Goal: Task Accomplishment & Management: Manage account settings

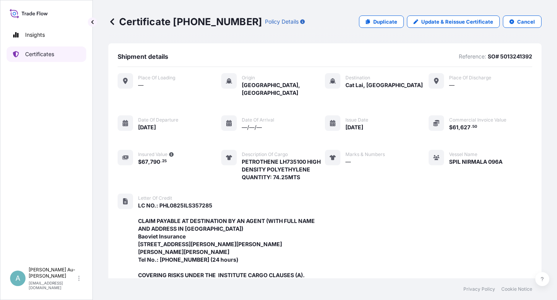
scroll to position [253, 0]
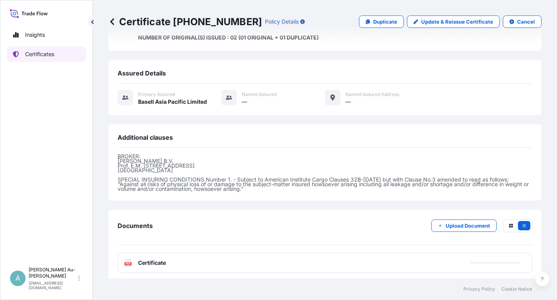
click at [64, 58] on link "Certificates" at bounding box center [47, 53] width 80 height 15
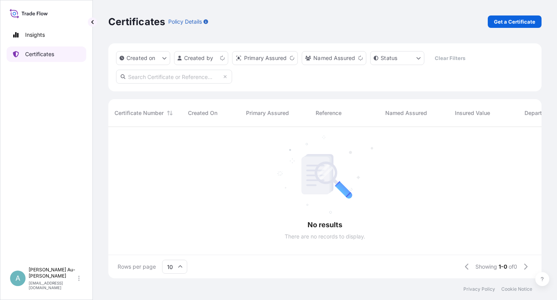
scroll to position [149, 427]
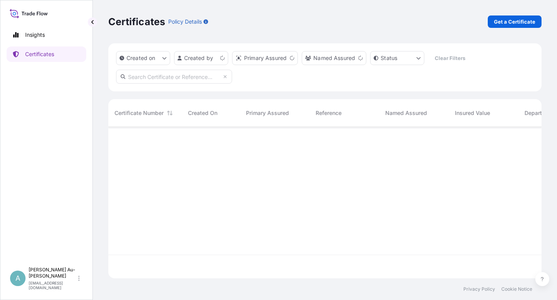
click at [182, 80] on input "text" at bounding box center [174, 77] width 116 height 14
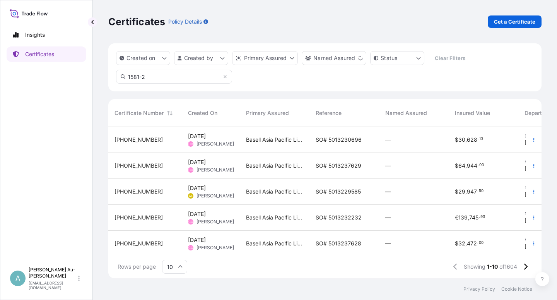
type input "1581-2"
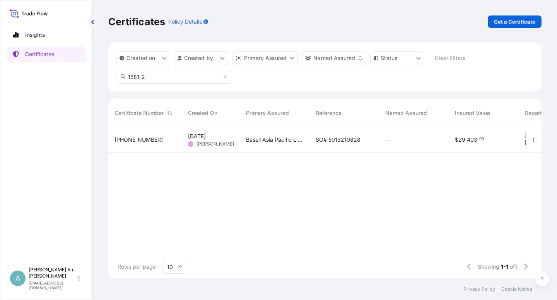
click at [346, 139] on span "SO# 5013210828" at bounding box center [338, 140] width 45 height 8
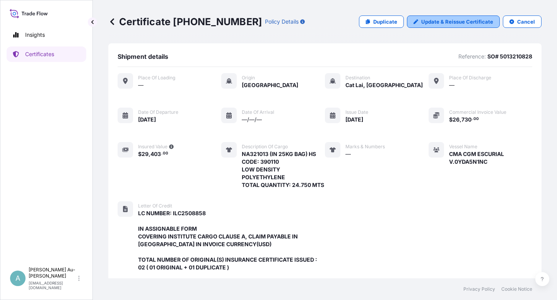
click at [438, 21] on p "Update & Reissue Certificate" at bounding box center [458, 22] width 72 height 8
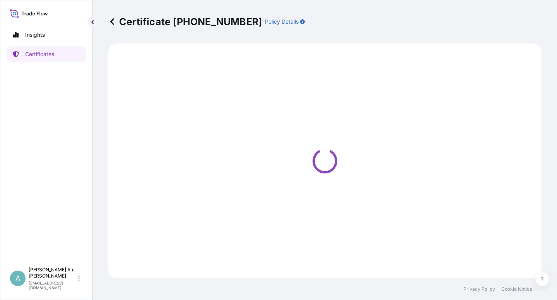
select select "Sea"
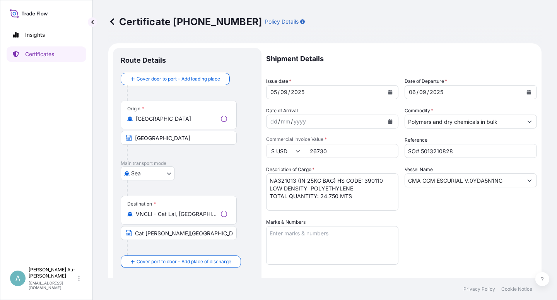
select select "32034"
click at [388, 91] on icon "Calendar" at bounding box center [390, 92] width 5 height 5
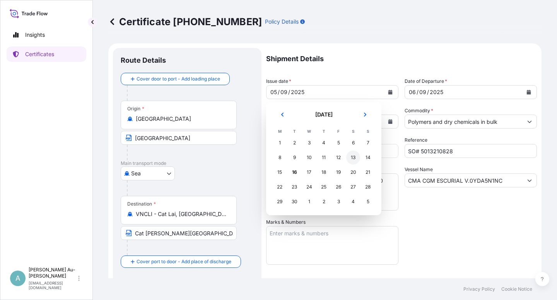
click at [353, 158] on div "13" at bounding box center [353, 158] width 14 height 14
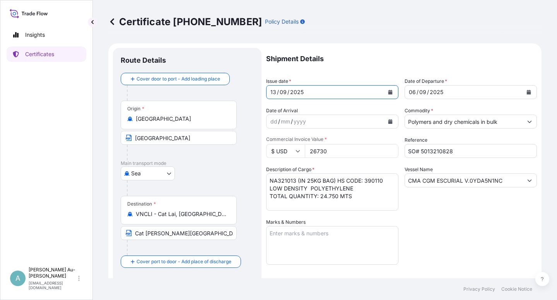
click at [527, 94] on button "Calendar" at bounding box center [529, 92] width 12 height 12
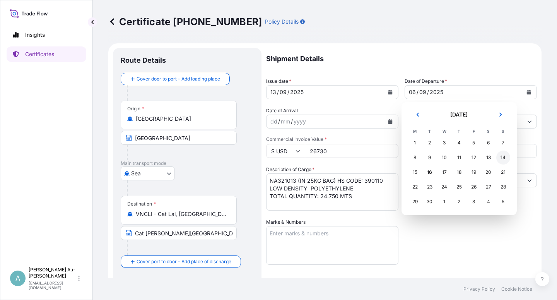
click at [502, 159] on div "14" at bounding box center [504, 158] width 14 height 14
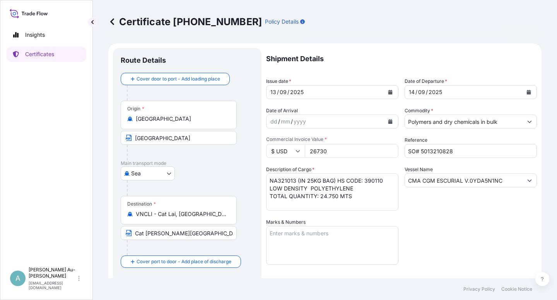
drag, startPoint x: 456, startPoint y: 217, endPoint x: 456, endPoint y: 210, distance: 7.0
click at [456, 215] on div "Shipment Details Issue date * [DATE] Date of Departure * [DATE] Date of Arrival…" at bounding box center [401, 247] width 271 height 398
click at [501, 181] on input "CMA CGM ESCURIAL V.0YDA5N1NC" at bounding box center [464, 180] width 118 height 14
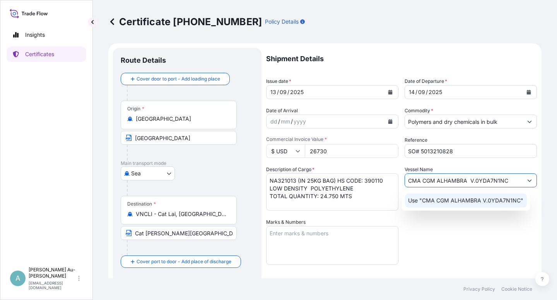
type input "CMA CGM ALHAMBRA V.0YDA7N1NC"
click at [471, 254] on div "Shipment Details Issue date * [DATE] Date of Departure * [DATE] Date of Arrival…" at bounding box center [401, 247] width 271 height 398
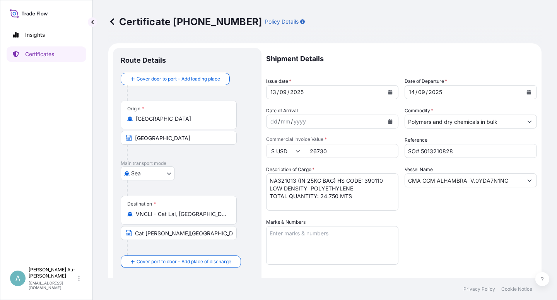
click at [459, 229] on div "Shipment Details Issue date * [DATE] Date of Departure * [DATE] Date of Arrival…" at bounding box center [401, 247] width 271 height 398
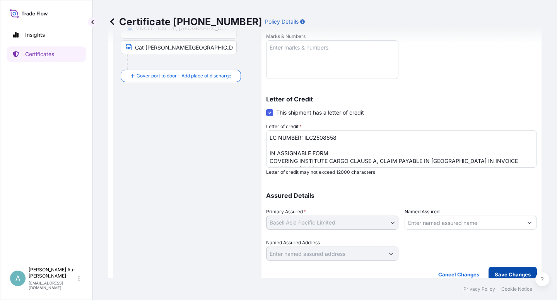
click at [495, 274] on p "Save Changes" at bounding box center [513, 275] width 36 height 8
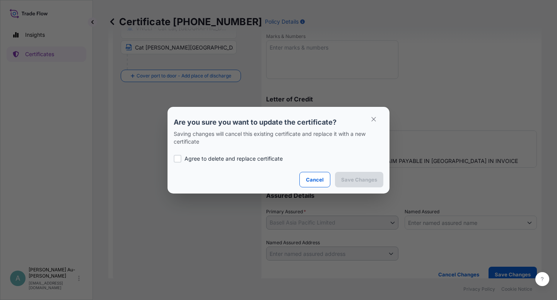
click at [221, 159] on p "Agree to delete and replace certificate" at bounding box center [234, 159] width 98 height 8
checkbox input "true"
click at [348, 181] on p "Save Changes" at bounding box center [359, 180] width 36 height 8
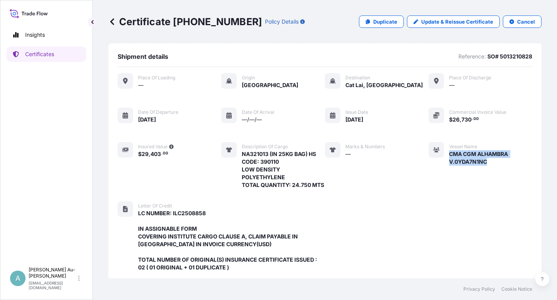
drag, startPoint x: 482, startPoint y: 161, endPoint x: 444, endPoint y: 154, distance: 38.8
click at [449, 154] on span "CMA CGM ALHAMBRA V.0YDA7N1NC" at bounding box center [490, 157] width 83 height 15
copy span "CMA CGM ALHAMBRA V.0YDA7N1NC"
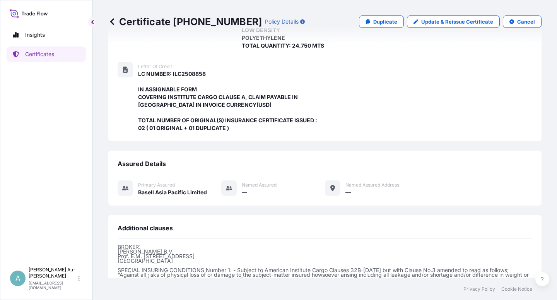
scroll to position [245, 0]
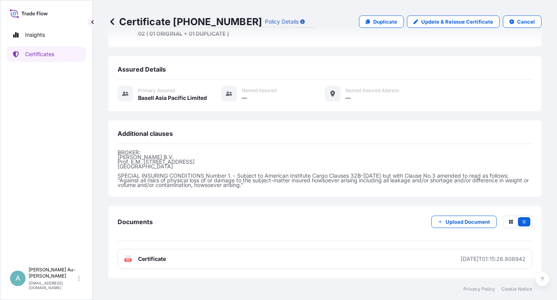
click at [367, 158] on p "BROKER: [PERSON_NAME] Prof. E.M. [STREET_ADDRESS] SPECIAL INSURING CONDITIONS N…" at bounding box center [325, 168] width 415 height 37
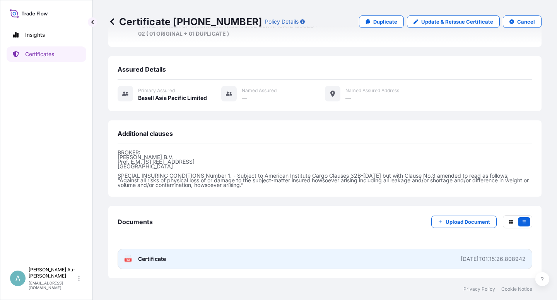
click at [180, 261] on link "PDF Certificate [DATE]T01:15:26.808942" at bounding box center [325, 259] width 415 height 20
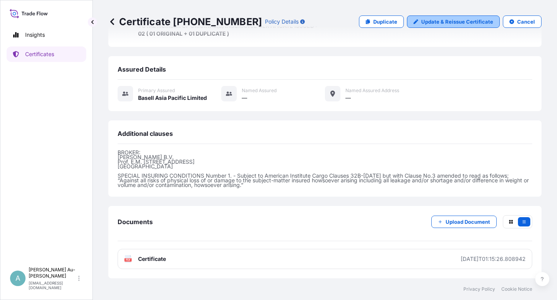
click at [447, 22] on p "Update & Reissue Certificate" at bounding box center [458, 22] width 72 height 8
select select "Sea"
select select "32034"
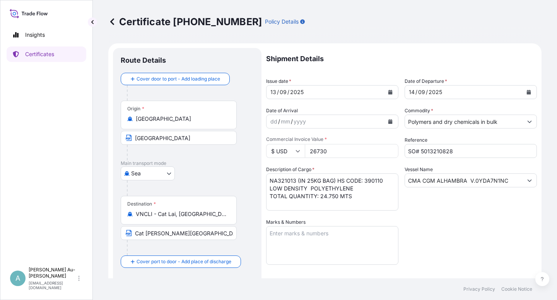
click at [389, 92] on icon "Calendar" at bounding box center [391, 92] width 4 height 5
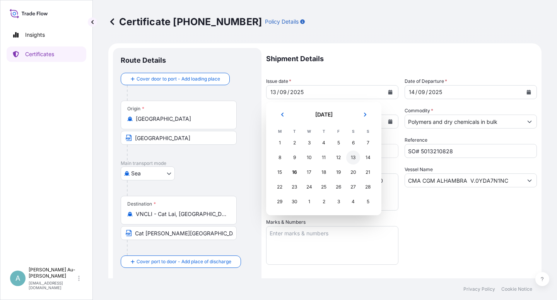
click at [352, 158] on div "13" at bounding box center [353, 158] width 14 height 14
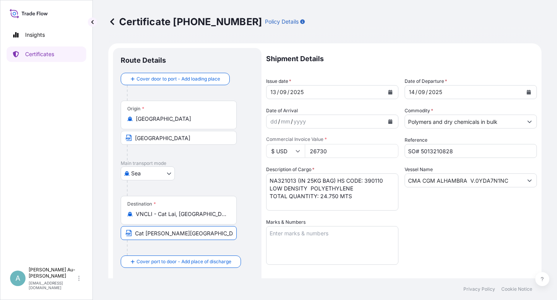
click at [165, 234] on input "Cat [PERSON_NAME][GEOGRAPHIC_DATA][PERSON_NAME],[GEOGRAPHIC_DATA] [GEOGRAPHIC_D…" at bounding box center [179, 233] width 116 height 14
click at [176, 234] on input "Cat [PERSON_NAME][GEOGRAPHIC_DATA][PERSON_NAME],[GEOGRAPHIC_DATA] [GEOGRAPHIC_D…" at bounding box center [179, 233] width 116 height 14
type input "Cat [PERSON_NAME][GEOGRAPHIC_DATA][PERSON_NAME],[GEOGRAPHIC_DATA] [GEOGRAPHIC_D…"
click at [451, 250] on div "Shipment Details Issue date * [DATE] Date of Departure * [DATE] Date of Arrival…" at bounding box center [401, 247] width 271 height 398
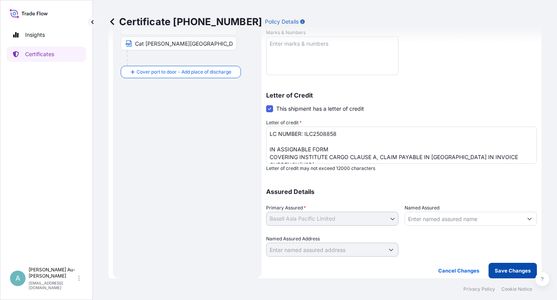
click at [495, 273] on p "Save Changes" at bounding box center [513, 271] width 36 height 8
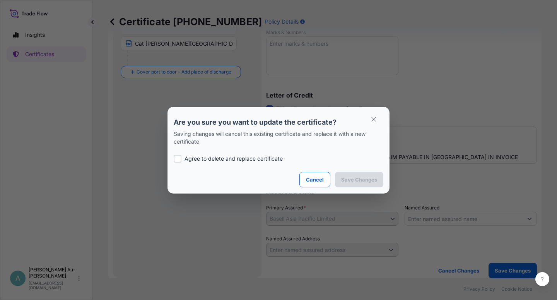
click at [201, 161] on p "Agree to delete and replace certificate" at bounding box center [234, 159] width 98 height 8
checkbox input "true"
click at [342, 178] on button "Save Changes" at bounding box center [359, 179] width 48 height 15
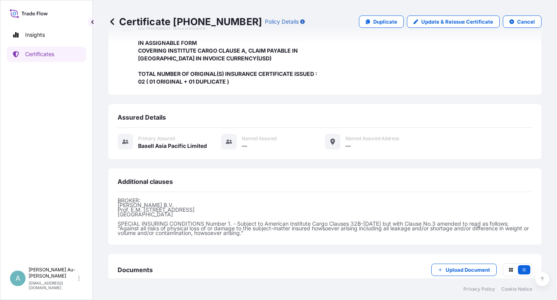
scroll to position [245, 0]
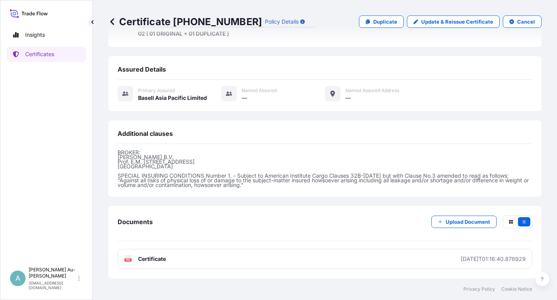
click at [197, 262] on link "PDF Certificate [DATE]T01:16:40.878929" at bounding box center [325, 259] width 415 height 20
click at [431, 27] on link "Update & Reissue Certificate" at bounding box center [453, 21] width 93 height 12
select select "Sea"
select select "32034"
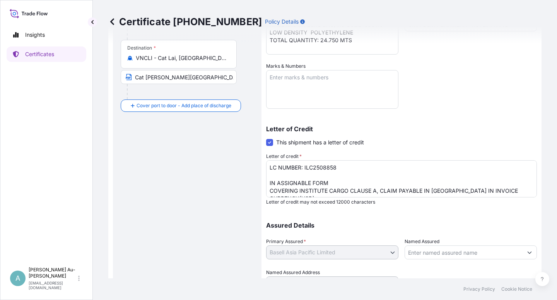
scroll to position [143, 0]
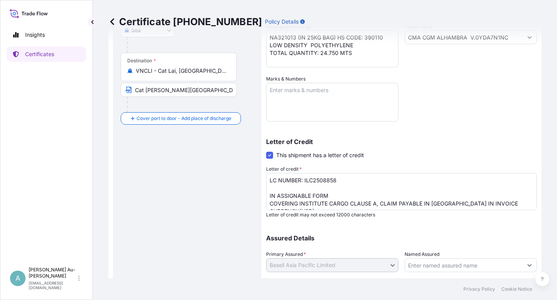
drag, startPoint x: 151, startPoint y: 91, endPoint x: 159, endPoint y: 92, distance: 7.4
click at [152, 91] on input "Cat [PERSON_NAME][GEOGRAPHIC_DATA][PERSON_NAME],[GEOGRAPHIC_DATA] [GEOGRAPHIC_D…" at bounding box center [179, 90] width 116 height 14
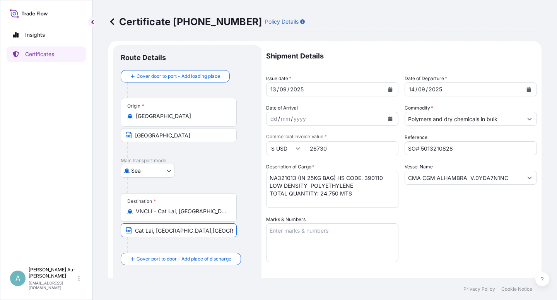
scroll to position [0, 0]
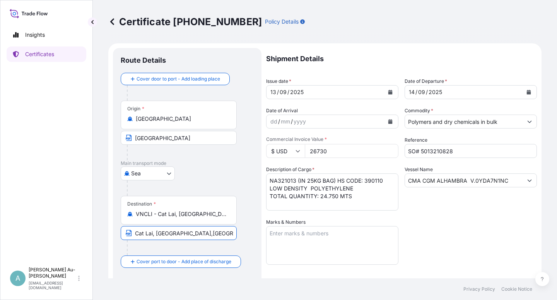
type input "Cat Lai, [GEOGRAPHIC_DATA],[GEOGRAPHIC_DATA] [GEOGRAPHIC_DATA];[GEOGRAPHIC_DATA…"
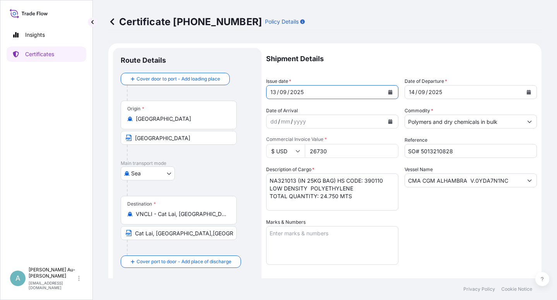
click at [389, 91] on icon "Calendar" at bounding box center [391, 92] width 4 height 5
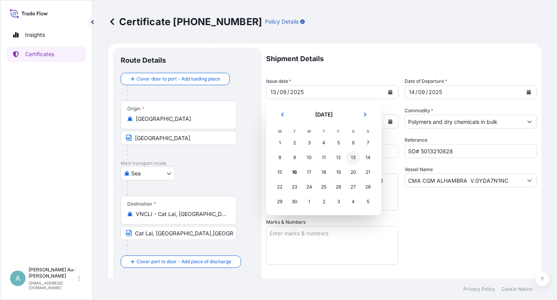
click at [353, 161] on div "13" at bounding box center [353, 158] width 14 height 14
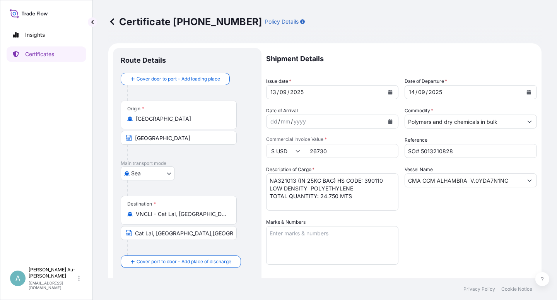
click at [412, 217] on div "Shipment Details Issue date * [DATE] Date of Departure * [DATE] Date of Arrival…" at bounding box center [401, 247] width 271 height 398
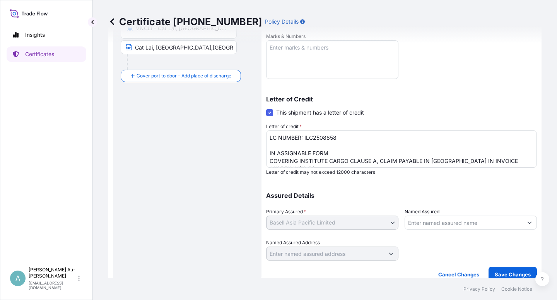
scroll to position [190, 0]
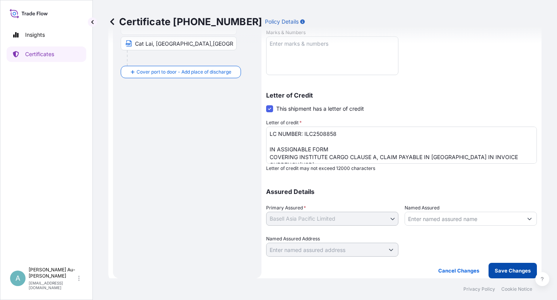
click at [498, 269] on p "Save Changes" at bounding box center [513, 271] width 36 height 8
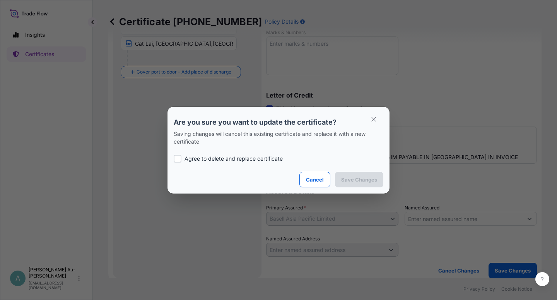
click at [242, 158] on p "Agree to delete and replace certificate" at bounding box center [234, 159] width 98 height 8
checkbox input "true"
click at [366, 177] on p "Save Changes" at bounding box center [359, 180] width 36 height 8
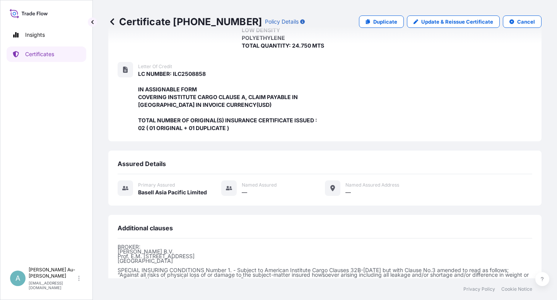
scroll to position [245, 0]
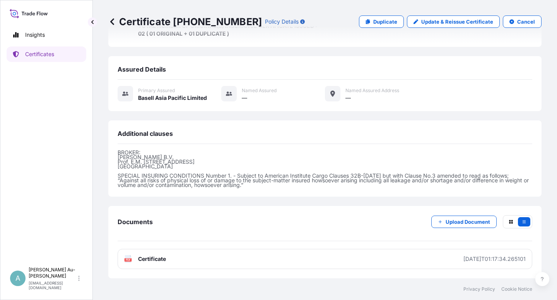
click at [216, 262] on link "PDF Certificate [DATE]T01:17:34.265101" at bounding box center [325, 259] width 415 height 20
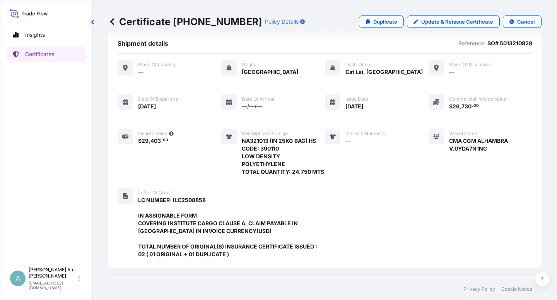
scroll to position [0, 0]
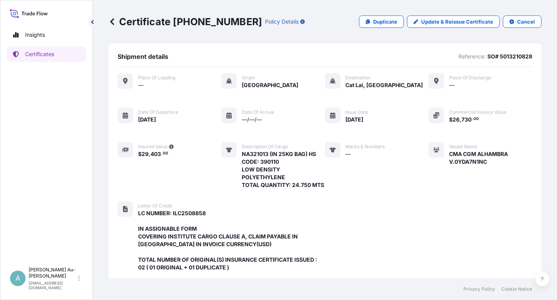
click at [484, 161] on span "CMA CGM ALHAMBRA V.0YDA7N1NC" at bounding box center [490, 157] width 83 height 15
drag, startPoint x: 486, startPoint y: 159, endPoint x: 443, endPoint y: 154, distance: 43.6
click at [449, 154] on span "CMA CGM ALHAMBRA V.0YDA7N1NC" at bounding box center [490, 157] width 83 height 15
copy span "CMA CGM ALHAMBRA V.0YDA7N1NC"
click at [42, 56] on p "Certificates" at bounding box center [39, 54] width 29 height 8
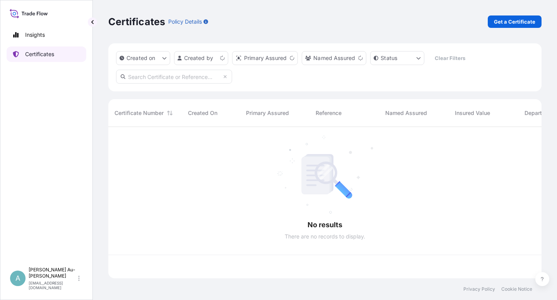
scroll to position [149, 427]
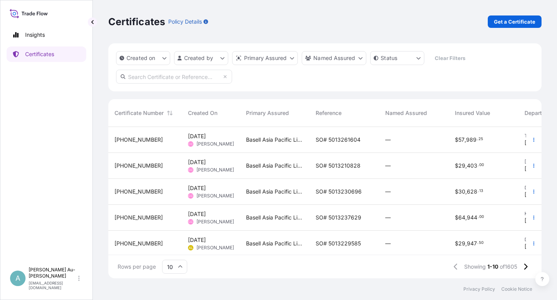
click at [173, 77] on input "text" at bounding box center [174, 77] width 116 height 14
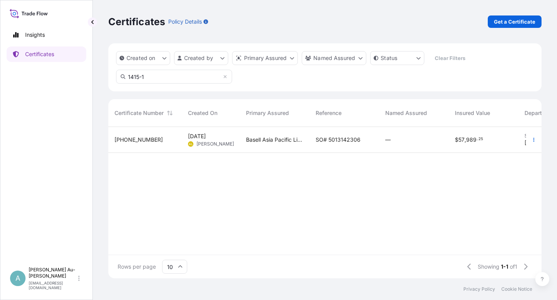
type input "1415-1"
click at [316, 143] on span "SO# 5013142306" at bounding box center [338, 140] width 45 height 8
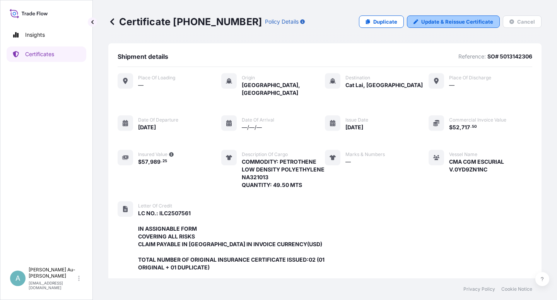
click at [427, 21] on p "Update & Reissue Certificate" at bounding box center [458, 22] width 72 height 8
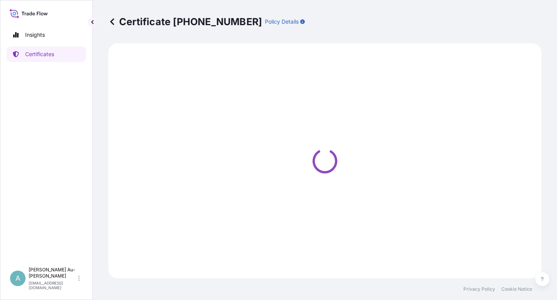
select select "Sea"
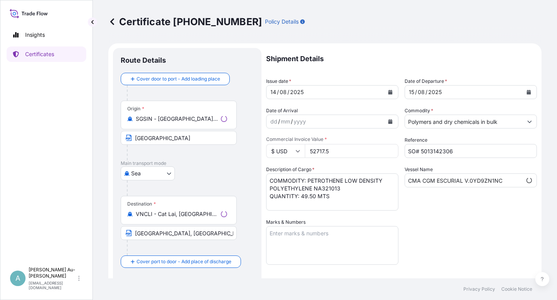
select select "32034"
click at [389, 93] on icon "Calendar" at bounding box center [390, 92] width 5 height 5
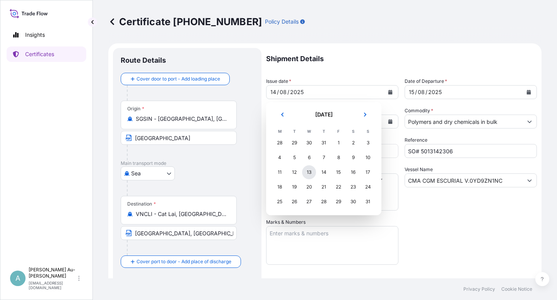
click at [312, 173] on div "13" at bounding box center [309, 172] width 14 height 14
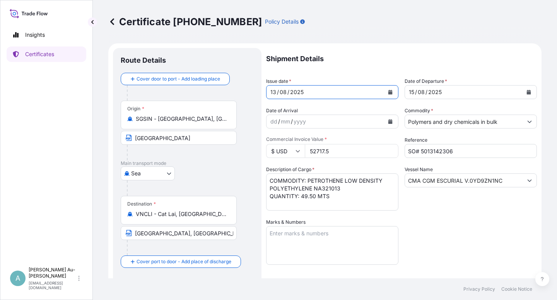
click at [523, 93] on button "Calendar" at bounding box center [529, 92] width 12 height 12
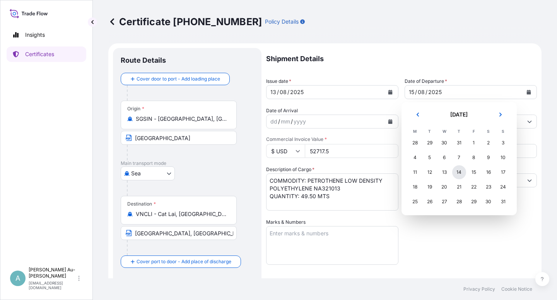
click at [458, 175] on div "14" at bounding box center [460, 172] width 14 height 14
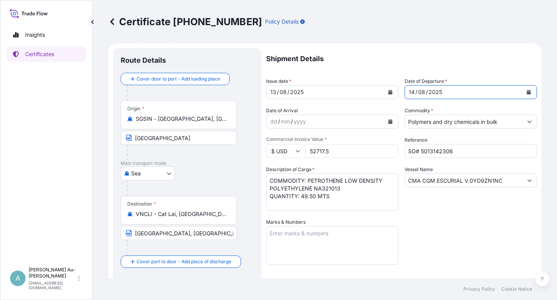
drag, startPoint x: 431, startPoint y: 250, endPoint x: 425, endPoint y: 239, distance: 12.6
click at [430, 245] on div "Shipment Details Issue date * [DATE] Date of Departure * [DATE] Date of Arrival…" at bounding box center [401, 247] width 271 height 398
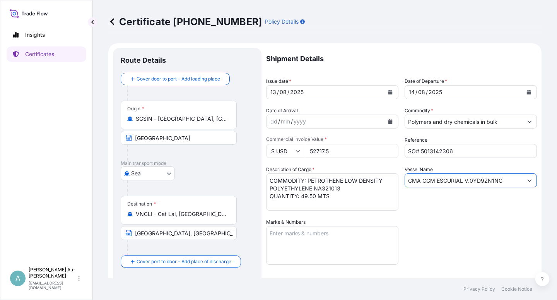
drag, startPoint x: 501, startPoint y: 183, endPoint x: 432, endPoint y: 182, distance: 68.9
click at [432, 182] on input "CMA CGM ESCURIAL V.0YD9ZN1NC" at bounding box center [464, 180] width 118 height 14
drag, startPoint x: 440, startPoint y: 178, endPoint x: 398, endPoint y: 182, distance: 42.4
click at [405, 182] on input "CMA CGM" at bounding box center [464, 180] width 118 height 14
paste input "ALHAMBRA V.0YDA7N1NC"
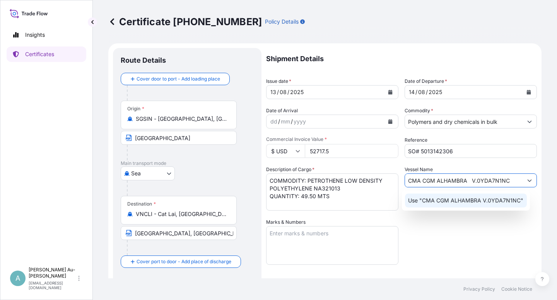
type input "CMA CGM ALHAMBRA V.0YDA7N1NC"
drag, startPoint x: 465, startPoint y: 228, endPoint x: 456, endPoint y: 228, distance: 9.3
click at [465, 228] on div "Shipment Details Issue date * [DATE] Date of Departure * [DATE] Date of Arrival…" at bounding box center [401, 247] width 271 height 398
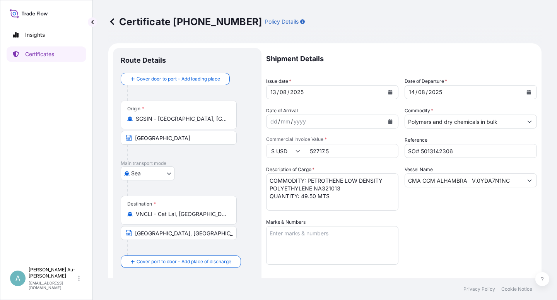
scroll to position [46, 0]
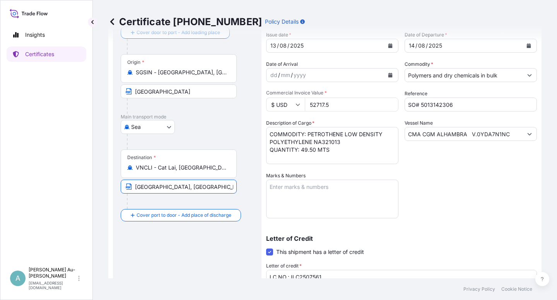
click at [194, 187] on input "[GEOGRAPHIC_DATA], [GEOGRAPHIC_DATA] VIA PORT OF DISCHARGE [GEOGRAPHIC_DATA], […" at bounding box center [179, 187] width 116 height 14
drag, startPoint x: 157, startPoint y: 187, endPoint x: 183, endPoint y: 189, distance: 26.0
click at [161, 188] on input "[GEOGRAPHIC_DATA], [GEOGRAPHIC_DATA] VIA PORT OF DISCHARGE [GEOGRAPHIC_DATA], […" at bounding box center [179, 187] width 116 height 14
drag, startPoint x: 216, startPoint y: 189, endPoint x: 224, endPoint y: 189, distance: 7.7
click at [218, 189] on input "CAT LAI, [GEOGRAPHIC_DATA] VIA PORT OF DISCHARGE [GEOGRAPHIC_DATA], [GEOGRAPHIC…" at bounding box center [179, 187] width 116 height 14
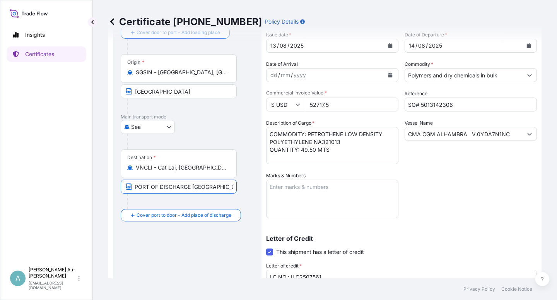
scroll to position [0, 113]
drag, startPoint x: 204, startPoint y: 187, endPoint x: 205, endPoint y: 191, distance: 3.9
click at [204, 189] on input "CAT LAI, [GEOGRAPHIC_DATA] VIA PORT OF DISCHARGE [GEOGRAPHIC_DATA], [GEOGRAPHIC…" at bounding box center [179, 187] width 116 height 14
click at [176, 186] on input "CAT LAI, [GEOGRAPHIC_DATA] VIA PORT OF DISCHARGE VUNG TAU, [GEOGRAPHIC_DATA]" at bounding box center [179, 187] width 116 height 14
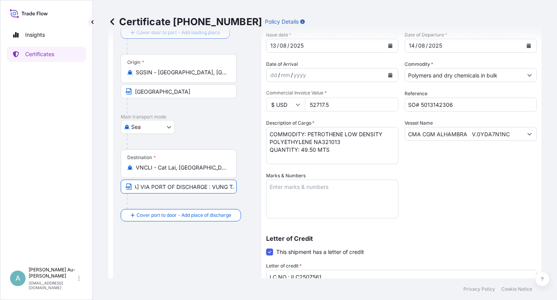
click at [256, 200] on div "Route Details Cover door to port - Add loading place Place of loading Road / [G…" at bounding box center [187, 212] width 149 height 420
click at [200, 189] on input "CAT LAI, [GEOGRAPHIC_DATA] VIA PORT OF DISCHARGE : VUNG TAU, [GEOGRAPHIC_DATA]" at bounding box center [179, 187] width 116 height 14
click at [158, 187] on input "CAT LAI, [GEOGRAPHIC_DATA] VIA PORT OF DISCHARGE : VUNG TAU, [GEOGRAPHIC_DATA]" at bounding box center [179, 187] width 116 height 14
click at [159, 188] on input "CAT LAI, [GEOGRAPHIC_DATA] VIA PORT OF DISCHARGE : VUNG TAU, [GEOGRAPHIC_DATA]" at bounding box center [179, 187] width 116 height 14
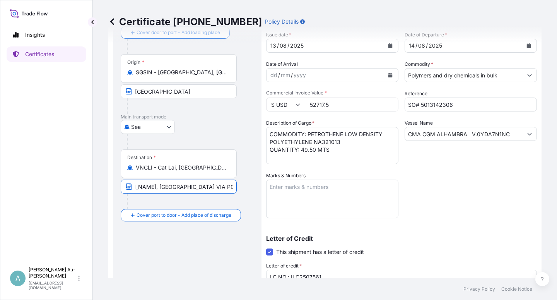
scroll to position [0, 131]
type input "[PERSON_NAME], [GEOGRAPHIC_DATA][PERSON_NAME], [GEOGRAPHIC_DATA] VIA PORT OF DI…"
click at [472, 209] on div "Shipment Details Issue date * [DATE] Date of Departure * [DATE] Date of Arrival…" at bounding box center [401, 201] width 271 height 398
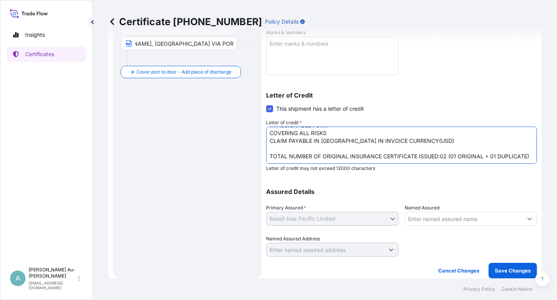
scroll to position [32, 0]
click at [415, 150] on textarea "LC NO.: ILC2507561 IN ASSIGNABLE FORM COVERING ALL RISKS CLAIM PAYABLE IN [GEOG…" at bounding box center [401, 145] width 271 height 37
click at [480, 148] on textarea "LC NO.: ILC2507561 IN ASSIGNABLE FORM COVERING ALL RISKS CLAIM PAYABLE IN [GEOG…" at bounding box center [401, 145] width 271 height 37
type textarea "LC NO.: ILC2507561 IN ASSIGNABLE FORM COVERING ALL RISKS CLAIM PAYABLE IN [GEOG…"
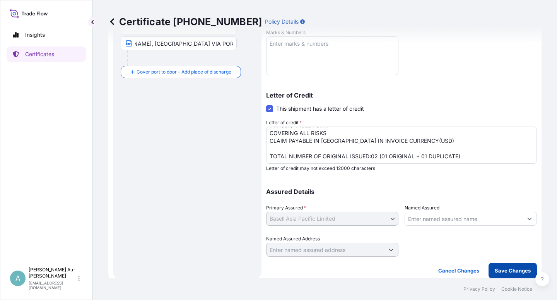
click at [507, 269] on p "Save Changes" at bounding box center [513, 271] width 36 height 8
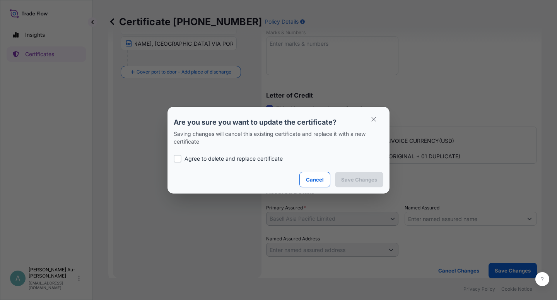
click at [195, 159] on p "Agree to delete and replace certificate" at bounding box center [234, 159] width 98 height 8
checkbox input "true"
click at [359, 177] on p "Save Changes" at bounding box center [359, 180] width 36 height 8
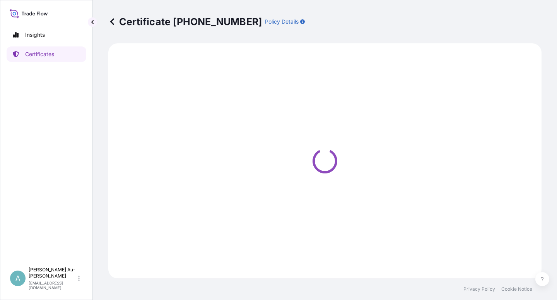
select select "Sea"
select select "32034"
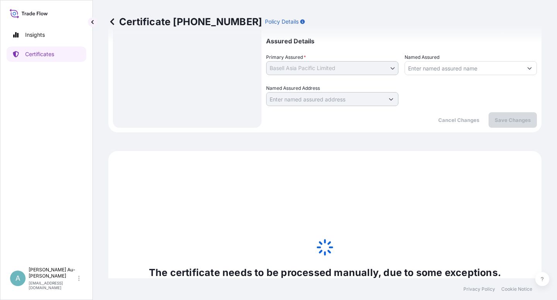
scroll to position [247, 0]
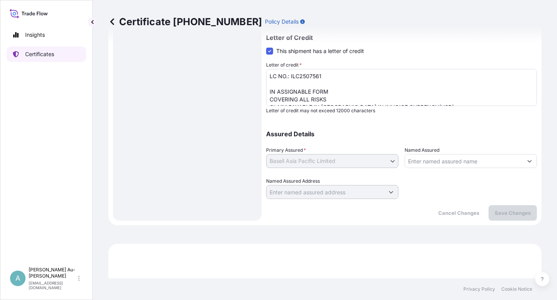
click at [36, 55] on p "Certificates" at bounding box center [39, 54] width 29 height 8
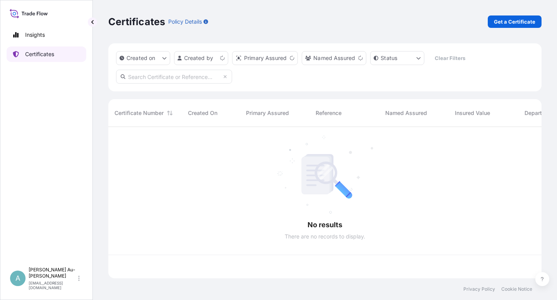
scroll to position [149, 427]
click at [149, 78] on input "text" at bounding box center [174, 77] width 116 height 14
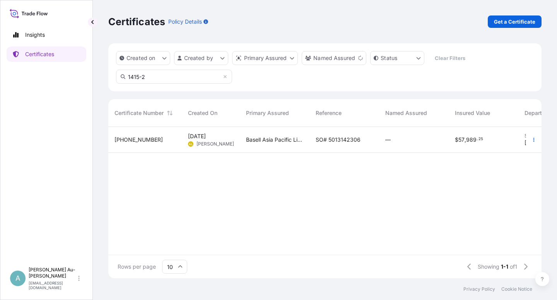
type input "1415-2"
click at [295, 140] on span "Basell Asia Pacific Limited" at bounding box center [274, 140] width 57 height 8
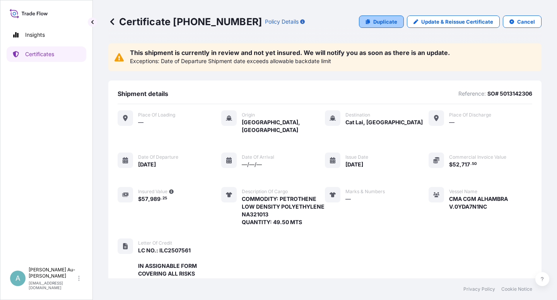
click at [379, 22] on p "Duplicate" at bounding box center [386, 22] width 24 height 8
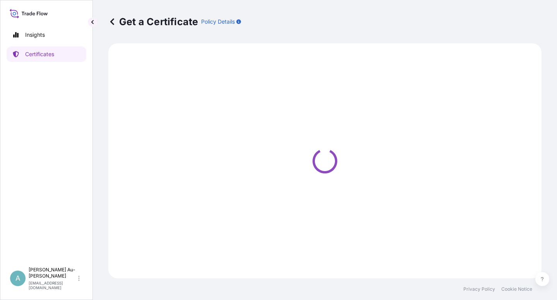
select select "Sea"
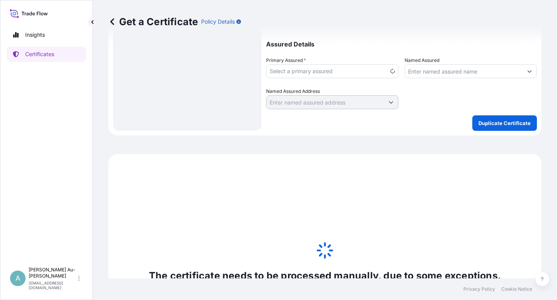
scroll to position [340, 0]
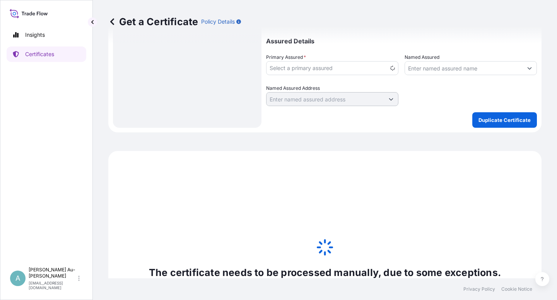
select select "32034"
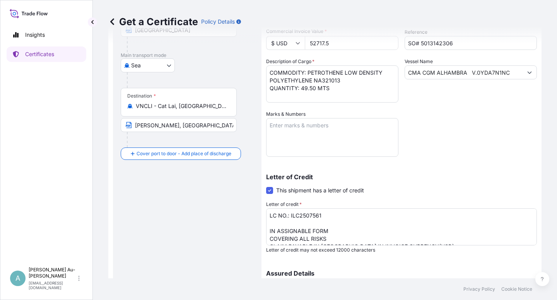
scroll to position [0, 0]
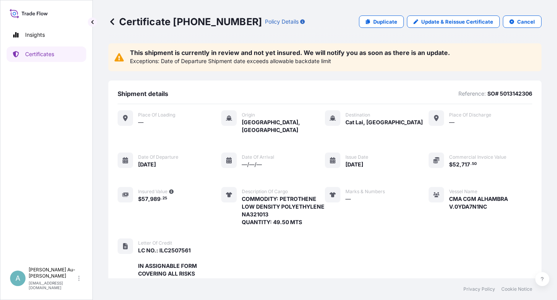
drag, startPoint x: 243, startPoint y: 156, endPoint x: 257, endPoint y: 163, distance: 15.9
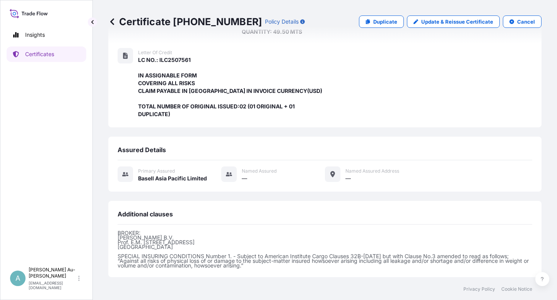
scroll to position [5, 0]
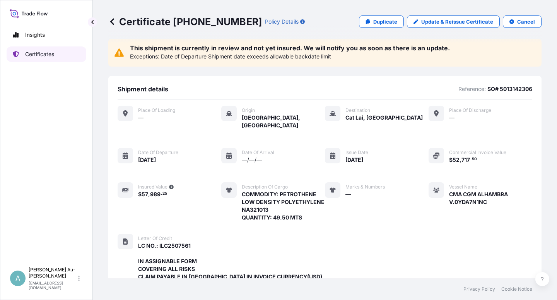
click at [33, 56] on p "Certificates" at bounding box center [39, 54] width 29 height 8
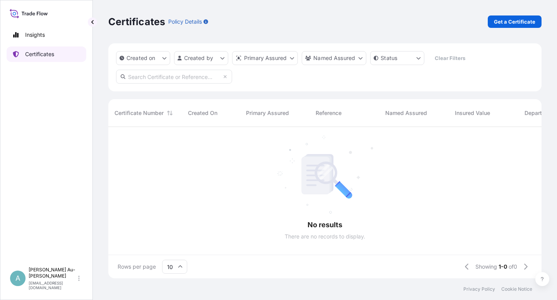
scroll to position [149, 427]
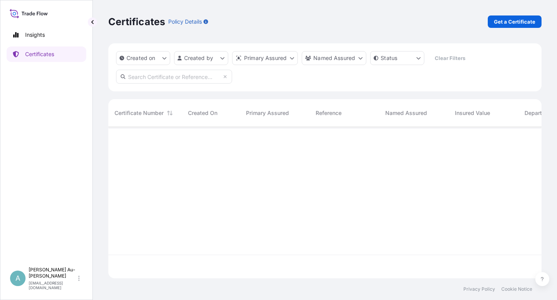
click at [157, 77] on input "text" at bounding box center [174, 77] width 116 height 14
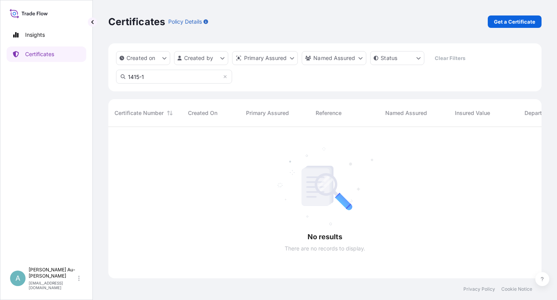
click at [154, 77] on input "1415-1" at bounding box center [174, 77] width 116 height 14
type input "1415-"
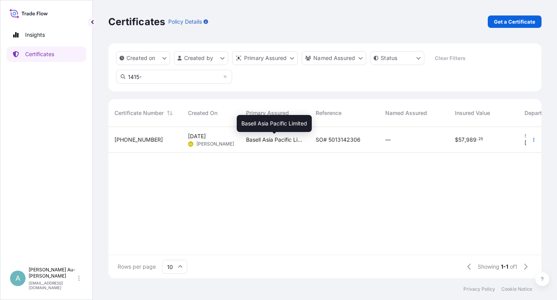
click at [253, 142] on span "Basell Asia Pacific Limited" at bounding box center [274, 140] width 57 height 8
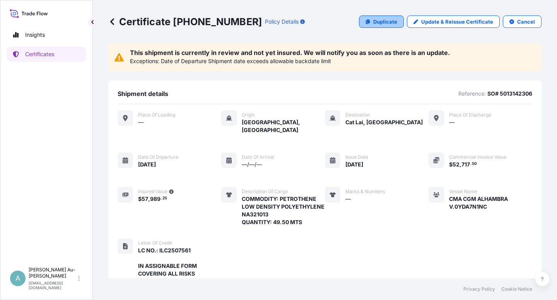
click at [380, 24] on p "Duplicate" at bounding box center [386, 22] width 24 height 8
select select "Sea"
select select "32034"
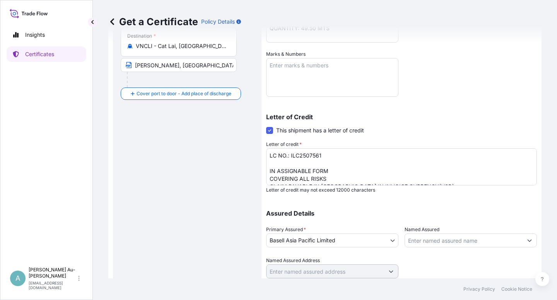
scroll to position [154, 0]
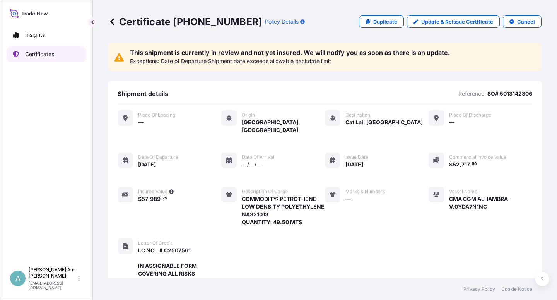
click at [39, 55] on p "Certificates" at bounding box center [39, 54] width 29 height 8
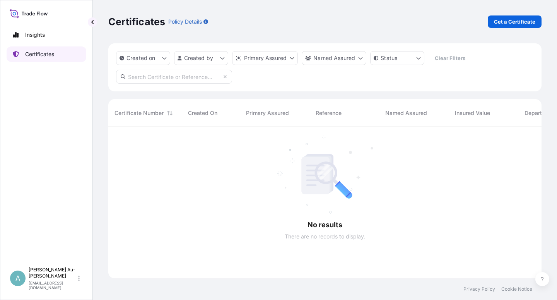
scroll to position [149, 427]
click at [158, 75] on input "text" at bounding box center [174, 77] width 116 height 14
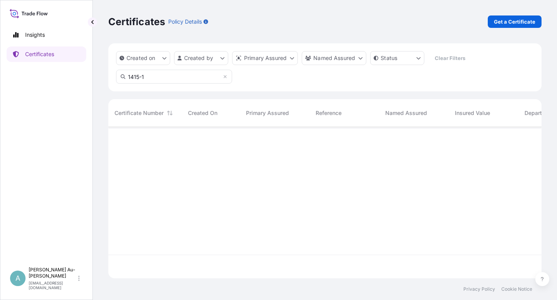
scroll to position [173, 427]
type input "1415-2"
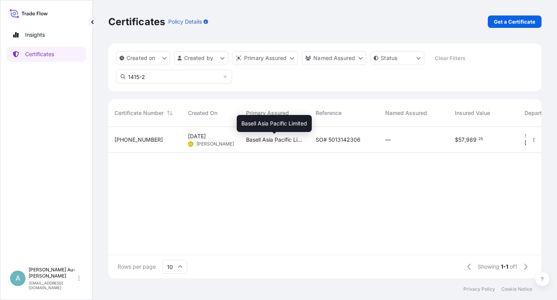
click at [299, 143] on span "Basell Asia Pacific Limited" at bounding box center [274, 140] width 57 height 8
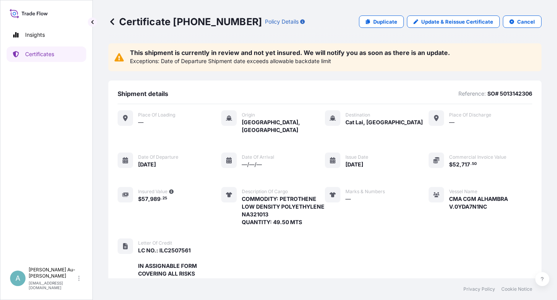
click at [370, 106] on div "Place of Loading — Origin [GEOGRAPHIC_DATA], [GEOGRAPHIC_DATA] Destination Cat …" at bounding box center [325, 213] width 415 height 219
click at [30, 58] on link "Certificates" at bounding box center [47, 53] width 80 height 15
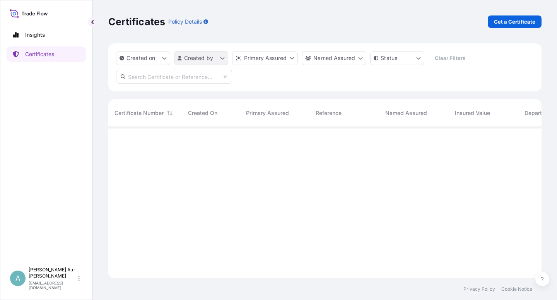
scroll to position [149, 427]
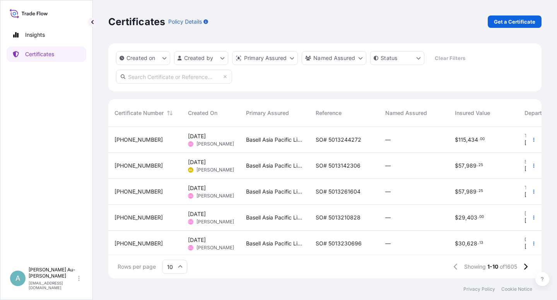
click at [162, 79] on input "text" at bounding box center [174, 77] width 116 height 14
type input "1415-2"
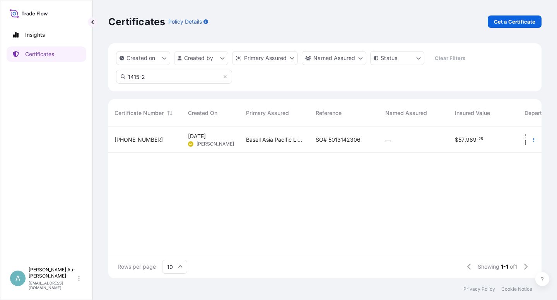
click at [334, 142] on span "SO# 5013142306" at bounding box center [338, 140] width 45 height 8
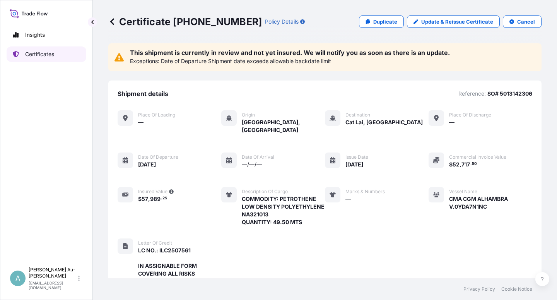
click at [28, 60] on link "Certificates" at bounding box center [47, 53] width 80 height 15
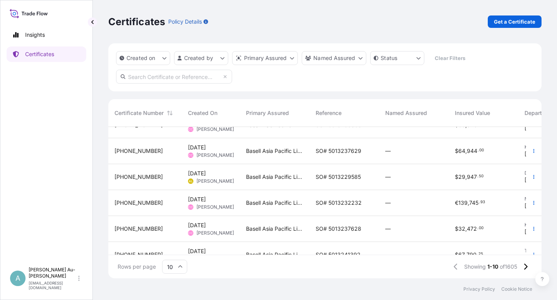
scroll to position [138, 0]
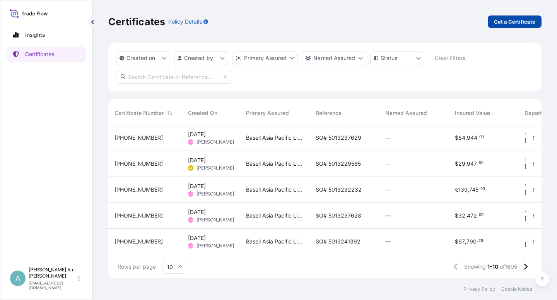
click at [509, 24] on p "Get a Certificate" at bounding box center [514, 22] width 41 height 8
select select "Sea"
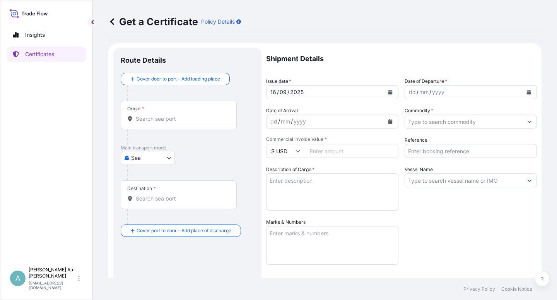
click at [389, 92] on icon "Calendar" at bounding box center [391, 92] width 4 height 5
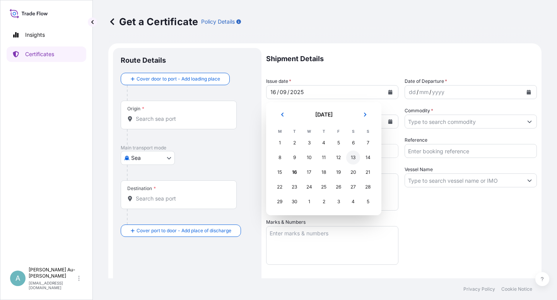
click at [351, 161] on div "13" at bounding box center [353, 158] width 14 height 14
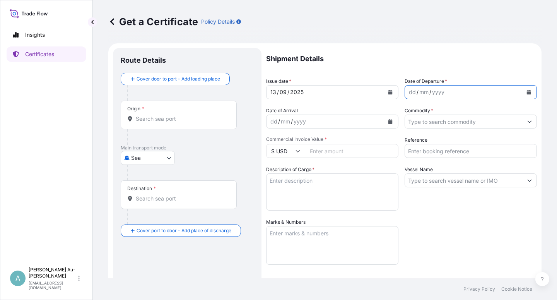
click at [527, 91] on icon "Calendar" at bounding box center [529, 92] width 4 height 5
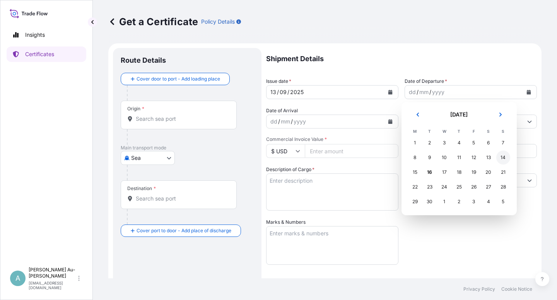
click at [502, 158] on div "14" at bounding box center [504, 158] width 14 height 14
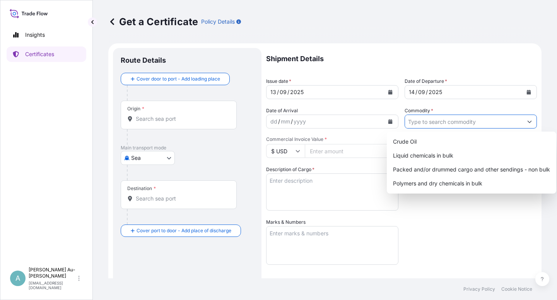
drag, startPoint x: 430, startPoint y: 124, endPoint x: 470, endPoint y: 122, distance: 39.9
click at [429, 124] on input "Commodity *" at bounding box center [464, 122] width 118 height 14
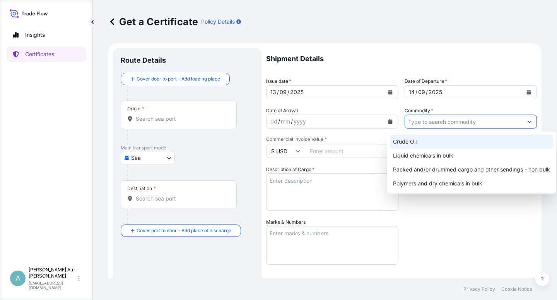
click at [513, 122] on input "Commodity *" at bounding box center [464, 122] width 118 height 14
click at [422, 121] on input "Commodity *" at bounding box center [464, 122] width 118 height 14
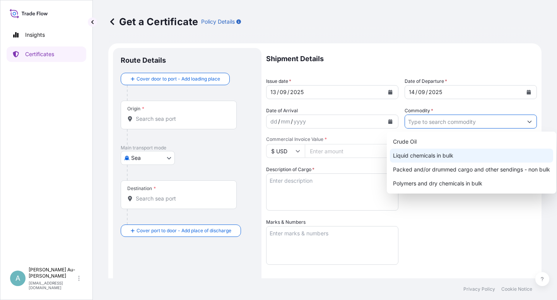
drag, startPoint x: 335, startPoint y: 214, endPoint x: 329, endPoint y: 207, distance: 8.5
click at [334, 214] on div "Shipment Details Issue date * [DATE] Date of Departure * [DATE] Date of Arrival…" at bounding box center [401, 217] width 271 height 339
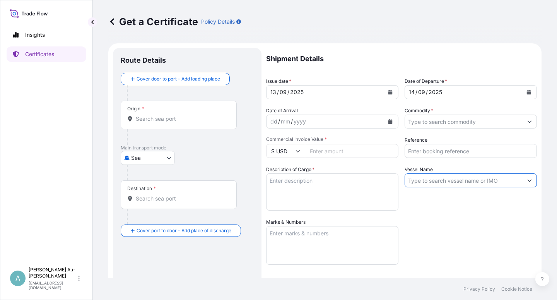
click at [411, 180] on input "Vessel Name" at bounding box center [464, 180] width 118 height 14
paste input "CMA CGM ALHAMBRA V.0YDA7N1NC"
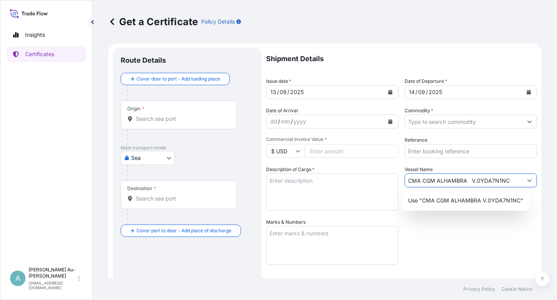
type input "CMA CGM ALHAMBRA V.0YDA7N1NC"
click at [429, 154] on input "Reference" at bounding box center [471, 151] width 132 height 14
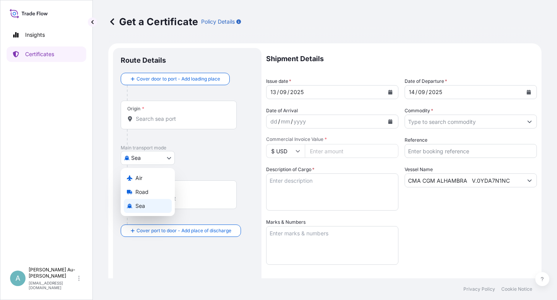
click at [169, 159] on body "Insights Certificates A [PERSON_NAME] Au-[PERSON_NAME] [EMAIL_ADDRESS][DOMAIN_N…" at bounding box center [278, 150] width 557 height 300
click at [138, 208] on span "Sea" at bounding box center [140, 206] width 10 height 8
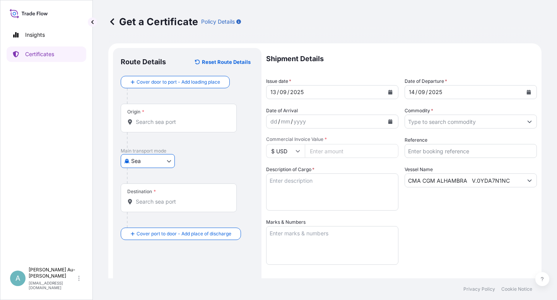
click at [153, 200] on input "Destination *" at bounding box center [181, 202] width 91 height 8
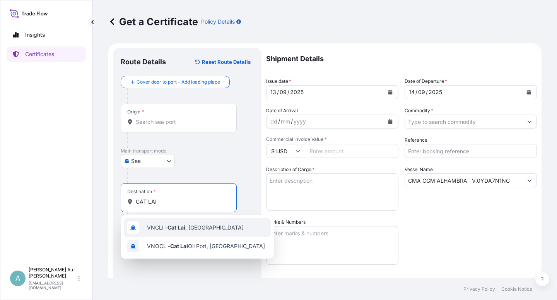
click at [193, 230] on span "VNCLI - Cat Lai , [GEOGRAPHIC_DATA]" at bounding box center [195, 228] width 97 height 8
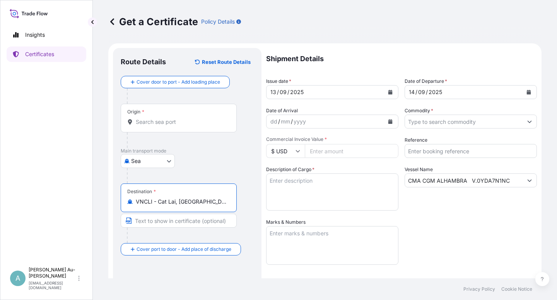
type input "VNCLI - Cat Lai, [GEOGRAPHIC_DATA]"
click at [169, 223] on input "Text to appear on certificate" at bounding box center [179, 221] width 116 height 14
paste input "[GEOGRAPHIC_DATA],[GEOGRAPHIC_DATA] ;Place of Delivery:[GEOGRAPHIC_DATA], [GEOG…"
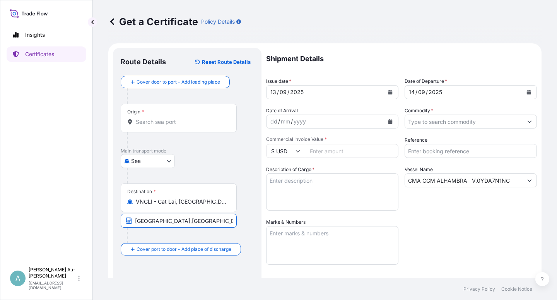
scroll to position [0, 83]
type input "[GEOGRAPHIC_DATA],[GEOGRAPHIC_DATA] ;Place of Delivery:[GEOGRAPHIC_DATA], [GEOG…"
click at [243, 156] on div "[GEOGRAPHIC_DATA]" at bounding box center [187, 161] width 133 height 14
click at [179, 117] on div "Origin *" at bounding box center [179, 118] width 116 height 29
click at [179, 118] on input "Origin *" at bounding box center [181, 122] width 91 height 8
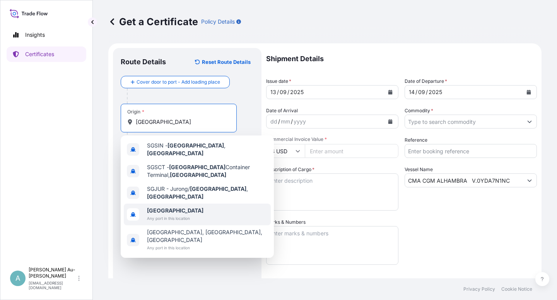
click at [162, 207] on b "[GEOGRAPHIC_DATA]" at bounding box center [175, 210] width 57 height 7
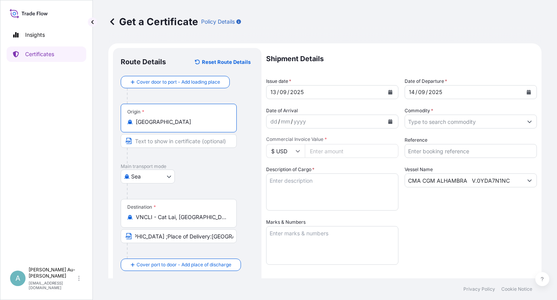
type input "[GEOGRAPHIC_DATA]"
click at [528, 122] on icon "Show suggestions" at bounding box center [530, 122] width 4 height 2
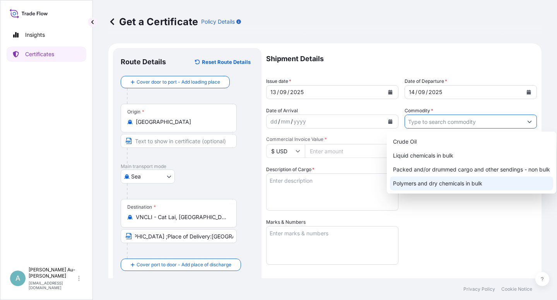
click at [430, 187] on div "Polymers and dry chemicals in bulk" at bounding box center [471, 184] width 163 height 14
type input "Polymers and dry chemicals in bulk"
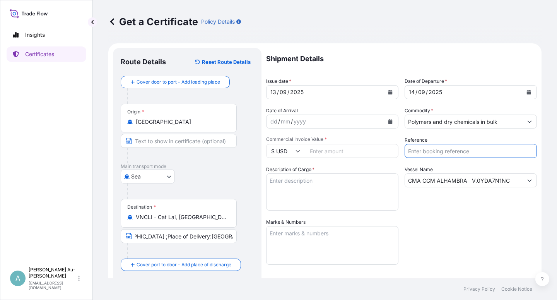
click at [431, 148] on input "Reference" at bounding box center [471, 151] width 132 height 14
type input "5013142306"
click at [468, 168] on div "Vessel Name CMA CGM ALHAMBRA V.0YDA7N1NC" at bounding box center [471, 188] width 132 height 45
click at [329, 151] on input "Commercial Invoice Value *" at bounding box center [352, 151] width 94 height 14
type input "52717.5"
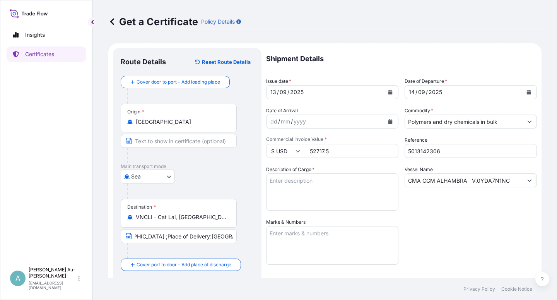
click at [424, 217] on div "Shipment Details Issue date * [DATE] Date of Departure * [DATE] Date of Arrival…" at bounding box center [401, 217] width 271 height 339
click at [449, 219] on div "Shipment Details Issue date * [DATE] Date of Departure * [DATE] Date of Arrival…" at bounding box center [401, 217] width 271 height 339
click at [274, 180] on textarea "Description of Cargo *" at bounding box center [332, 191] width 132 height 37
click at [288, 190] on textarea "Description of Cargo *" at bounding box center [332, 191] width 132 height 37
paste textarea "COMMODITY: PETROTHENE LOW DENSITY POLYETHYLENE NA321013 QUANTITY: 49.50 MTS"
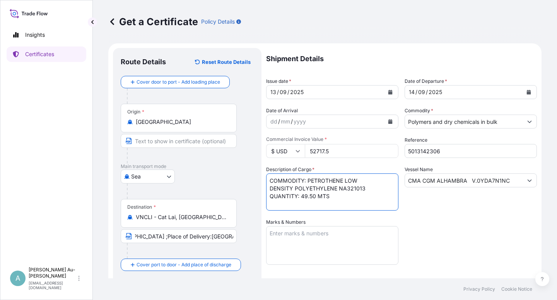
type textarea "COMMODITY: PETROTHENE LOW DENSITY POLYETHYLENE NA321013 QUANTITY: 49.50 MTS"
click at [470, 239] on div "Shipment Details Issue date * [DATE] Date of Departure * [DATE] Date of Arrival…" at bounding box center [401, 217] width 271 height 339
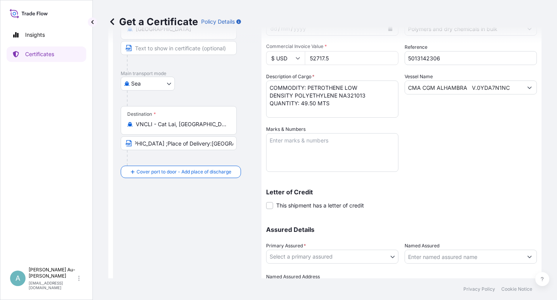
click at [292, 160] on textarea "Marks & Numbers" at bounding box center [332, 152] width 132 height 39
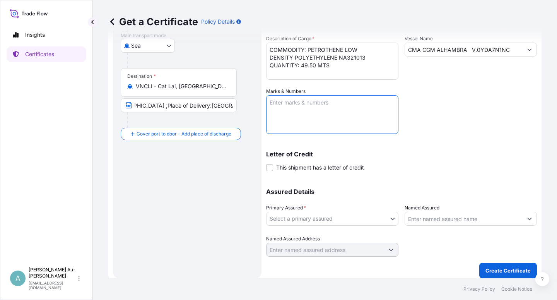
scroll to position [84, 0]
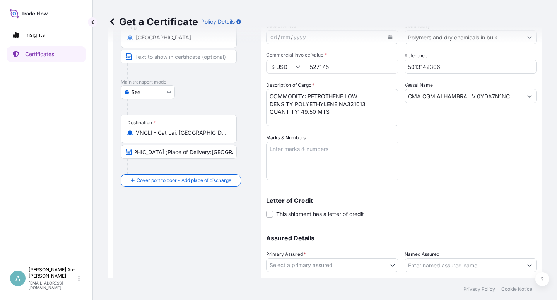
click at [460, 187] on div "Shipment Details Issue date * [DATE] Date of Departure * [DATE] Date of Arrival…" at bounding box center [401, 133] width 271 height 339
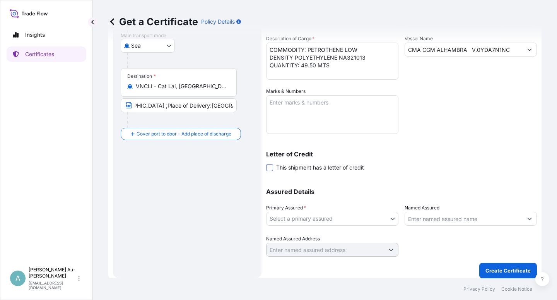
click at [271, 170] on span at bounding box center [269, 167] width 7 height 7
click at [266, 163] on input "This shipment has a letter of credit" at bounding box center [266, 163] width 0 height 0
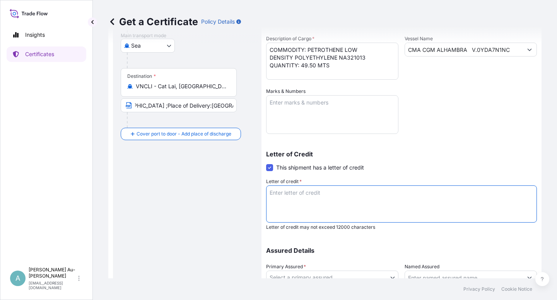
click at [359, 207] on textarea "Letter of credit *" at bounding box center [401, 203] width 271 height 37
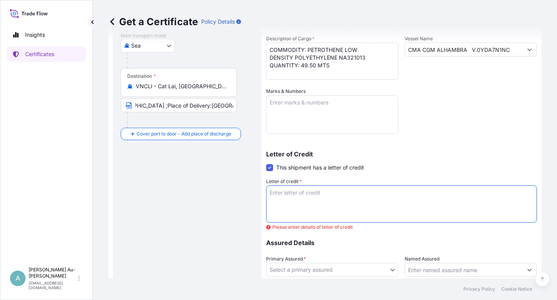
click at [281, 196] on textarea "Letter of credit *" at bounding box center [401, 203] width 271 height 37
paste textarea "LC NO.: ILC2507561 IN ASSIGNABLE FORM COVERING ALL RISKS CLAIM PAYABLE IN [GEOG…"
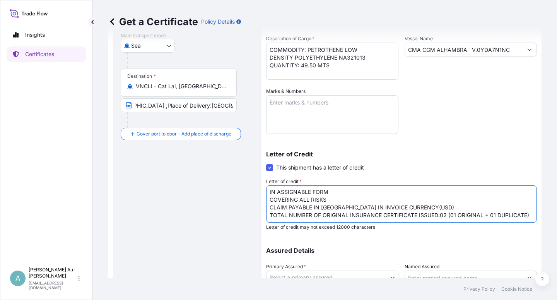
scroll to position [0, 0]
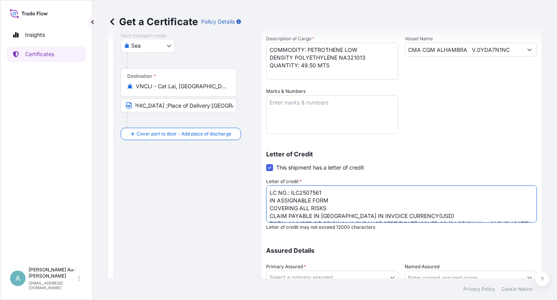
click at [267, 202] on textarea "LC NO.: ILC2507561 IN ASSIGNABLE FORM COVERING ALL RISKS CLAIM PAYABLE IN [GEOG…" at bounding box center [401, 203] width 271 height 37
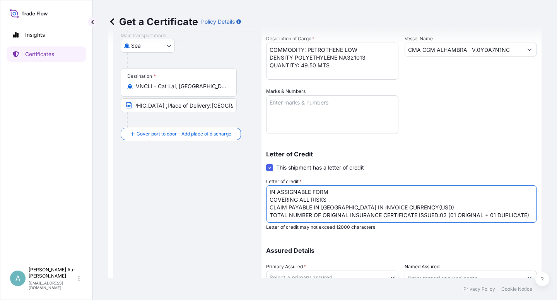
scroll to position [24, 0]
click at [268, 208] on textarea "LC NO.: ILC2507561 IN ASSIGNABLE FORM COVERING ALL RISKS CLAIM PAYABLE IN [GEOG…" at bounding box center [401, 203] width 271 height 37
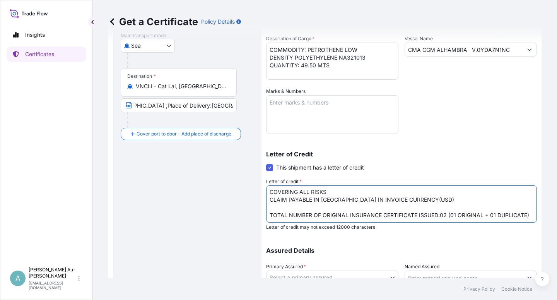
click at [416, 215] on textarea "LC NO.: ILC2507561 IN ASSIGNABLE FORM COVERING ALL RISKS CLAIM PAYABLE IN [GEOG…" at bounding box center [401, 203] width 271 height 37
type textarea "LC NO.: ILC2507561 IN ASSIGNABLE FORM COVERING ALL RISKS CLAIM PAYABLE IN [GEOG…"
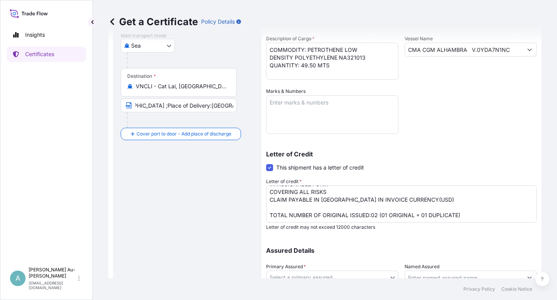
click at [460, 172] on div "Letter of Credit This shipment has a letter of credit Letter of credit * LC NO.…" at bounding box center [401, 190] width 271 height 79
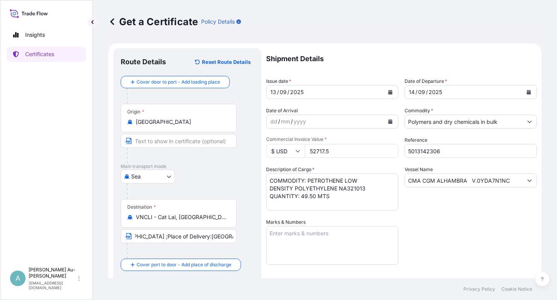
scroll to position [190, 0]
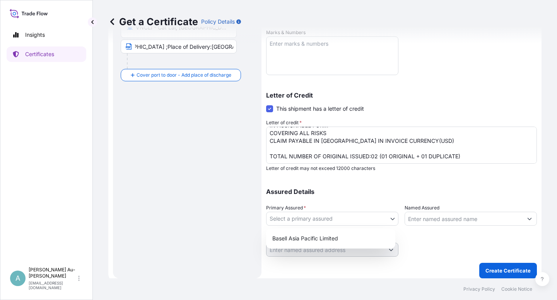
click at [392, 222] on body "Insights Certificates A [PERSON_NAME] Au-[PERSON_NAME] [EMAIL_ADDRESS][DOMAIN_N…" at bounding box center [278, 150] width 557 height 300
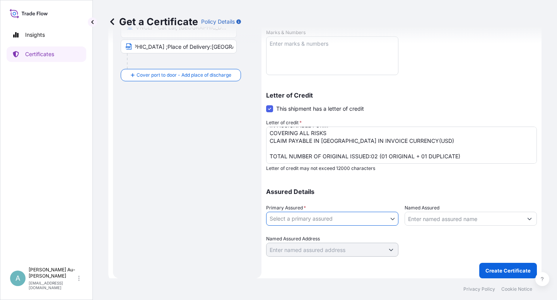
click at [392, 222] on body "Insights Certificates A [PERSON_NAME] Au-[PERSON_NAME] [EMAIL_ADDRESS][DOMAIN_N…" at bounding box center [278, 150] width 557 height 300
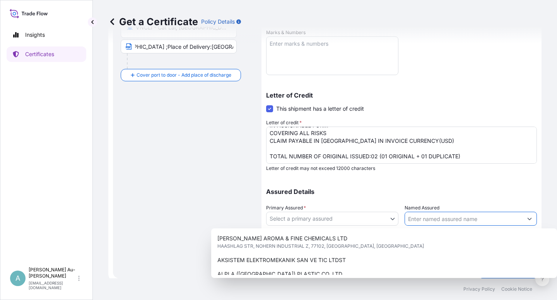
click at [528, 219] on icon "Show suggestions" at bounding box center [530, 218] width 5 height 5
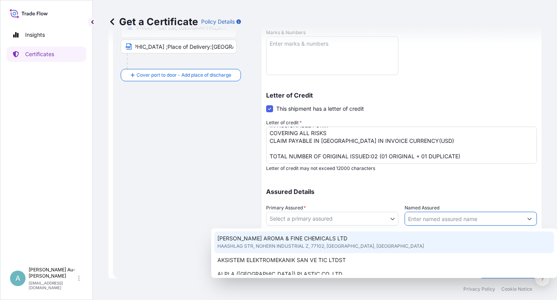
click at [394, 219] on body "15 options available. Insights Certificates A [PERSON_NAME] Au-[PERSON_NAME] [E…" at bounding box center [278, 150] width 557 height 300
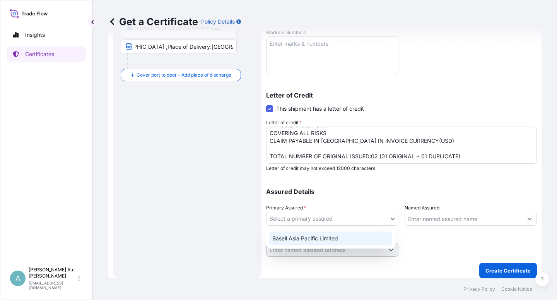
click at [362, 244] on div "Basell Asia Pacific Limited" at bounding box center [330, 238] width 123 height 14
select select "32034"
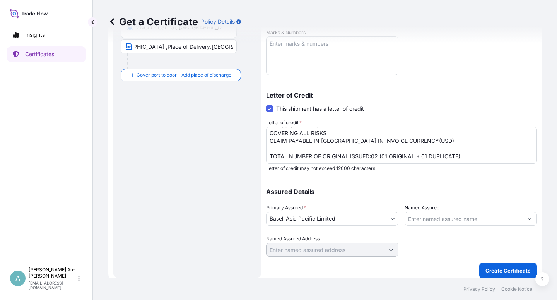
click at [430, 249] on div at bounding box center [471, 246] width 132 height 22
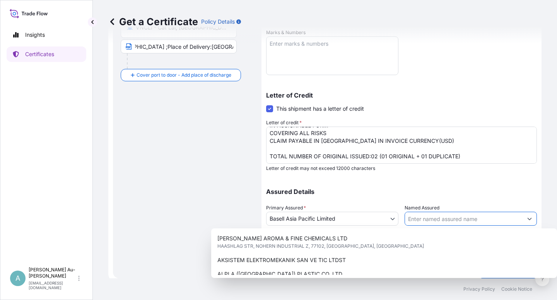
click at [523, 221] on button "Show suggestions" at bounding box center [530, 219] width 14 height 14
click at [528, 218] on icon "Show suggestions" at bounding box center [530, 218] width 5 height 5
click at [475, 199] on div "Assured Details Primary Assured * Basell Asia Pacific Limited Basell Asia Pacif…" at bounding box center [401, 217] width 271 height 77
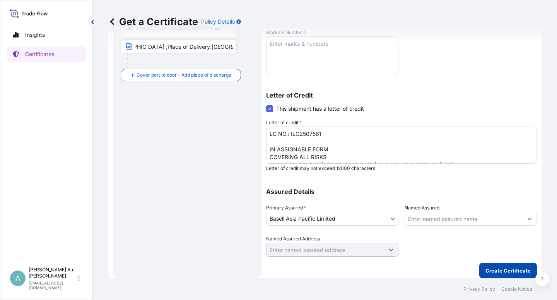
click at [498, 272] on p "Create Certificate" at bounding box center [508, 271] width 45 height 8
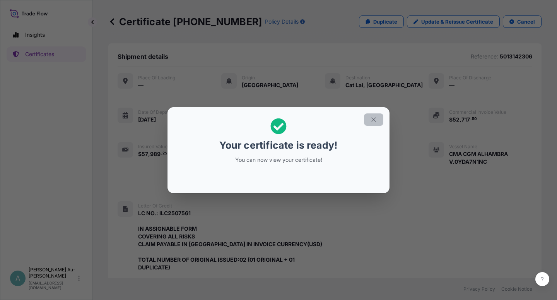
click at [371, 119] on icon "button" at bounding box center [373, 119] width 7 height 7
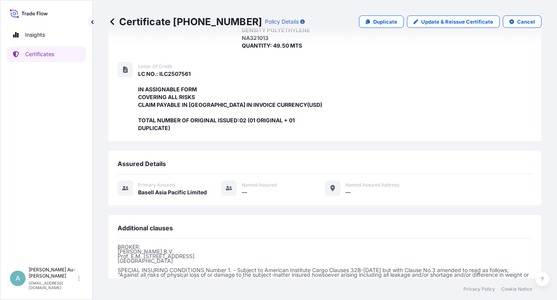
scroll to position [238, 0]
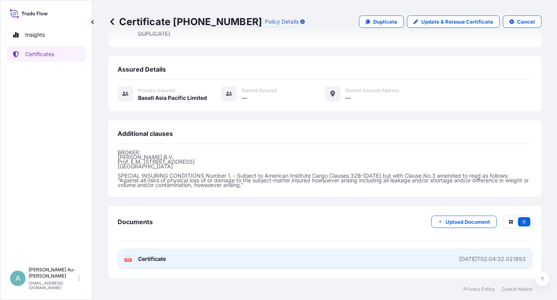
click at [157, 260] on span "Certificate" at bounding box center [152, 259] width 28 height 8
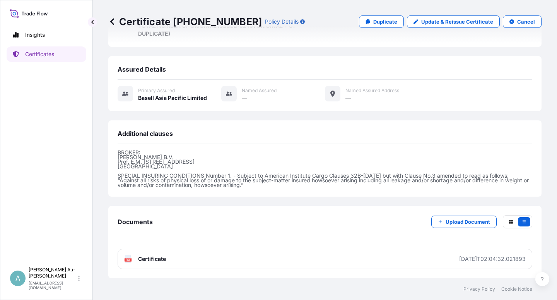
scroll to position [5, 0]
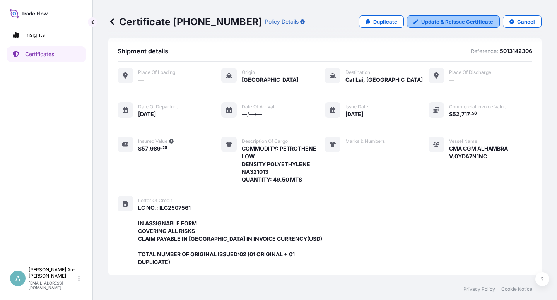
click at [448, 22] on p "Update & Reissue Certificate" at bounding box center [458, 22] width 72 height 8
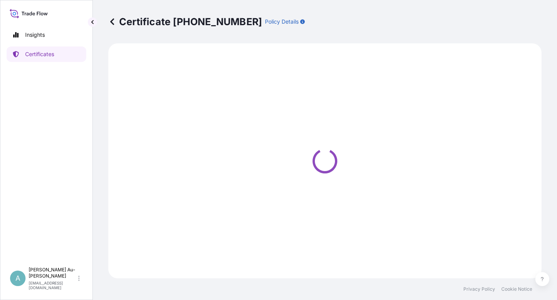
select select "Sea"
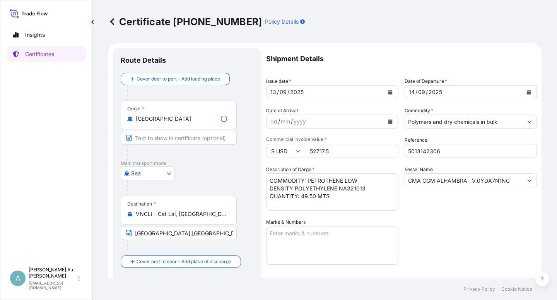
select select "32034"
click at [385, 94] on button "Calendar" at bounding box center [390, 92] width 12 height 12
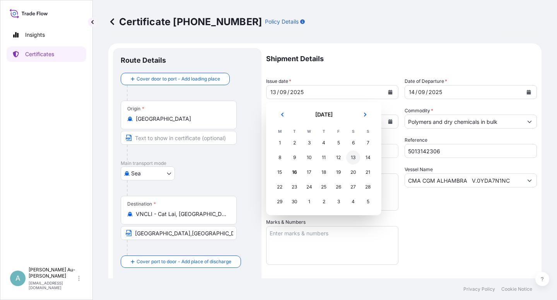
click at [350, 157] on div "13" at bounding box center [353, 158] width 14 height 14
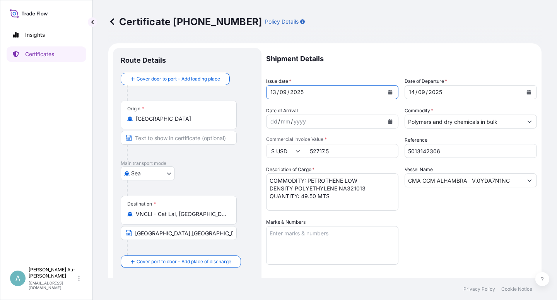
click at [429, 207] on div "Vessel Name CMA CGM ALHAMBRA V.0YDA7N1NC" at bounding box center [471, 188] width 132 height 45
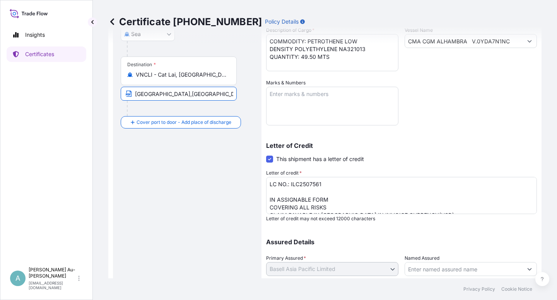
click at [184, 94] on input "[GEOGRAPHIC_DATA],[GEOGRAPHIC_DATA] ;Place of Delivery:[GEOGRAPHIC_DATA], [GEOG…" at bounding box center [179, 94] width 116 height 14
click at [230, 94] on input "[GEOGRAPHIC_DATA],[GEOGRAPHIC_DATA] ;Place of Delivery:[GEOGRAPHIC_DATA], [GEOG…" at bounding box center [179, 94] width 116 height 14
click at [139, 94] on span "[GEOGRAPHIC_DATA],[GEOGRAPHIC_DATA] ;Place of Delivery:[GEOGRAPHIC_DATA], [GEOG…" at bounding box center [179, 94] width 116 height 14
click at [134, 93] on input "[GEOGRAPHIC_DATA],[GEOGRAPHIC_DATA] ;Place of Delivery:[GEOGRAPHIC_DATA], [GEOG…" at bounding box center [179, 94] width 116 height 14
type input "m"
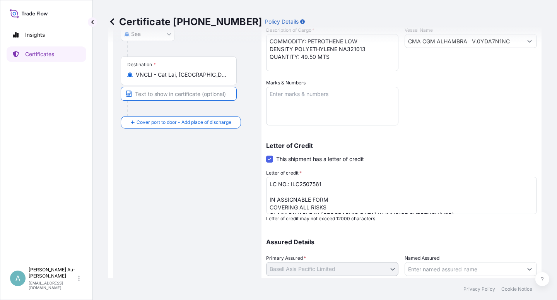
paste input "Cat Lai, [GEOGRAPHIC_DATA], [GEOGRAPHIC_DATA] [GEOGRAPHIC_DATA]: [GEOGRAPHIC_DA…"
type input "Cat Lai, [GEOGRAPHIC_DATA], [GEOGRAPHIC_DATA] [GEOGRAPHIC_DATA]: [GEOGRAPHIC_DA…"
drag, startPoint x: 490, startPoint y: 198, endPoint x: 480, endPoint y: 200, distance: 10.7
click at [489, 198] on textarea "LC NO.: ILC2507561 IN ASSIGNABLE FORM COVERING ALL RISKS CLAIM PAYABLE IN [GEOG…" at bounding box center [401, 195] width 271 height 37
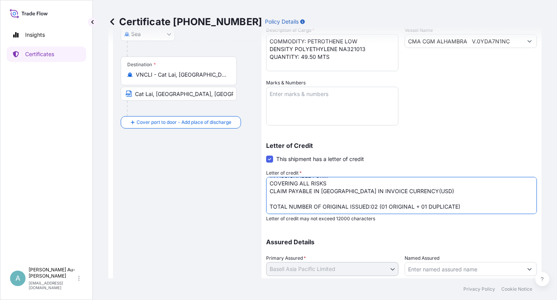
scroll to position [190, 0]
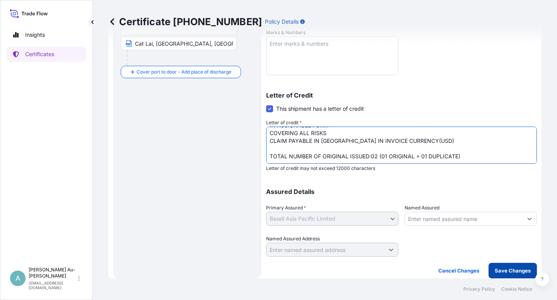
click at [499, 272] on p "Save Changes" at bounding box center [513, 271] width 36 height 8
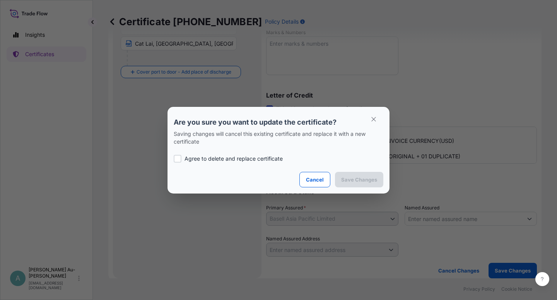
click at [180, 158] on div at bounding box center [178, 159] width 8 height 8
checkbox input "true"
click at [367, 182] on p "Save Changes" at bounding box center [359, 180] width 36 height 8
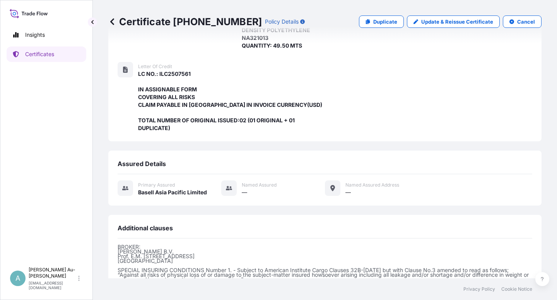
scroll to position [238, 0]
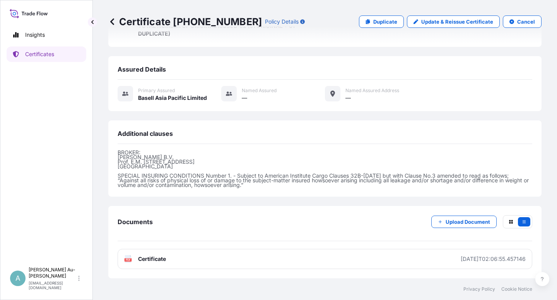
click at [180, 260] on link "PDF Certificate [DATE]T02:06:55.457146" at bounding box center [325, 259] width 415 height 20
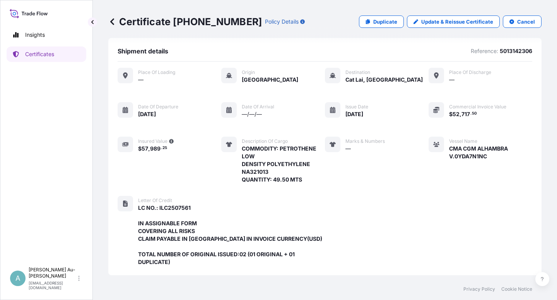
scroll to position [0, 0]
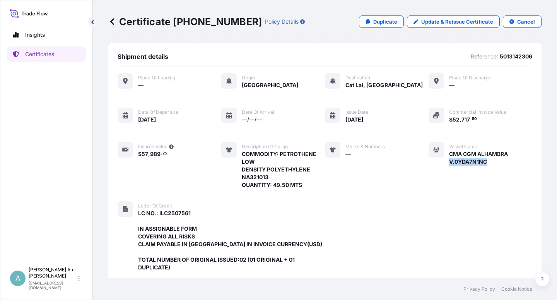
drag, startPoint x: 482, startPoint y: 159, endPoint x: 452, endPoint y: 169, distance: 31.7
click at [449, 166] on span "CMA CGM ALHAMBRA V.0YDA7N1NC" at bounding box center [490, 157] width 83 height 15
drag, startPoint x: 452, startPoint y: 169, endPoint x: 450, endPoint y: 162, distance: 7.3
click at [452, 166] on div "Vessel Name CMA CGM ALHAMBRA V.0YDA7N1NC" at bounding box center [481, 165] width 104 height 47
drag, startPoint x: 508, startPoint y: 154, endPoint x: 444, endPoint y: 155, distance: 63.9
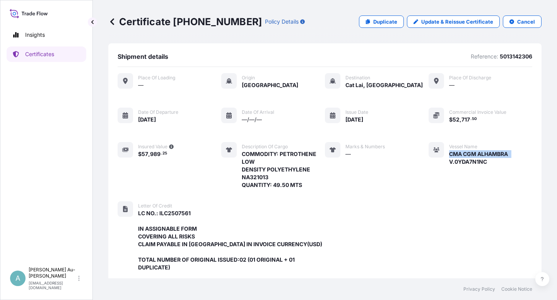
click at [449, 155] on span "CMA CGM ALHAMBRA V.0YDA7N1NC" at bounding box center [490, 157] width 83 height 15
copy span "CMA CGM ALHAMBRA"
click at [45, 55] on p "Certificates" at bounding box center [39, 54] width 29 height 8
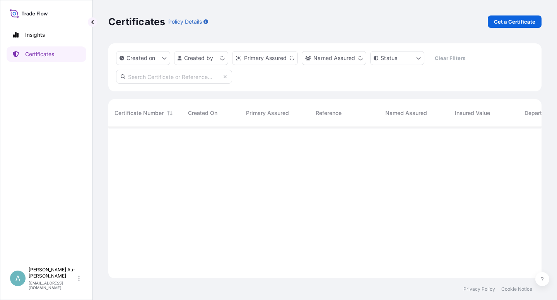
scroll to position [149, 427]
click at [173, 77] on input "text" at bounding box center [174, 77] width 116 height 14
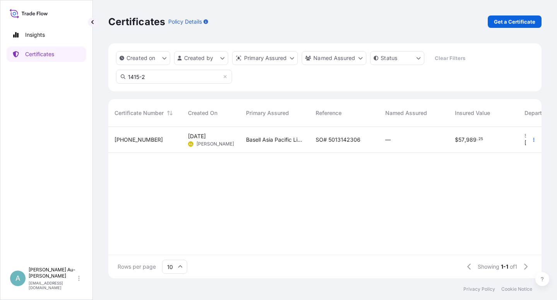
type input "1415-2"
click at [307, 144] on div "Basell Asia Pacific Limited" at bounding box center [275, 140] width 70 height 26
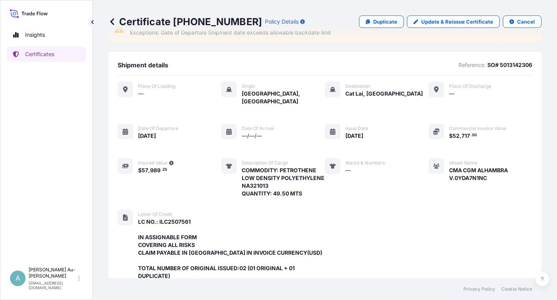
scroll to position [46, 0]
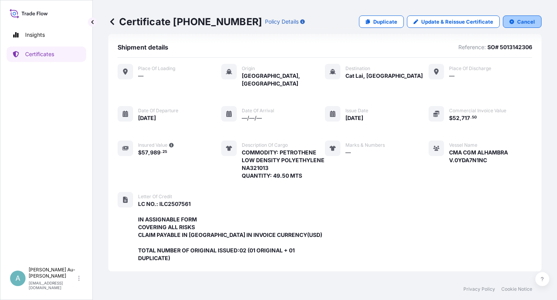
click at [518, 24] on p "Cancel" at bounding box center [527, 22] width 18 height 8
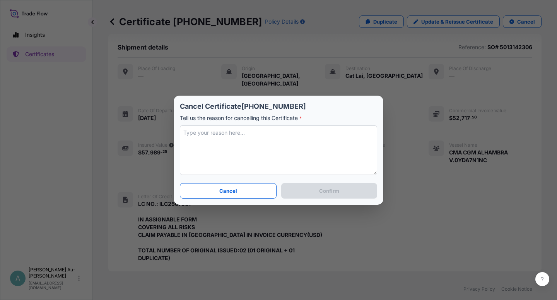
click at [223, 151] on textarea at bounding box center [278, 150] width 197 height 50
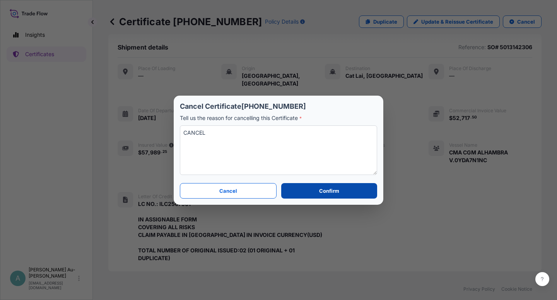
type textarea "CANCEL"
click at [318, 195] on button "Confirm" at bounding box center [329, 190] width 96 height 15
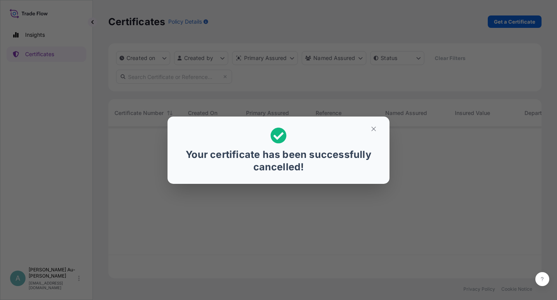
scroll to position [149, 427]
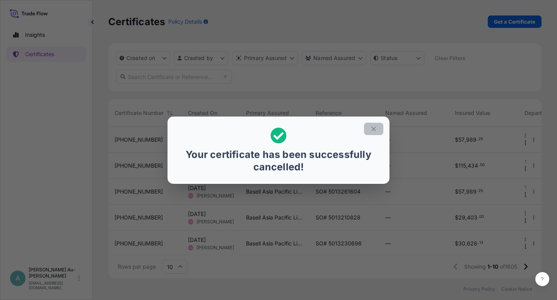
click at [376, 132] on icon "button" at bounding box center [373, 128] width 7 height 7
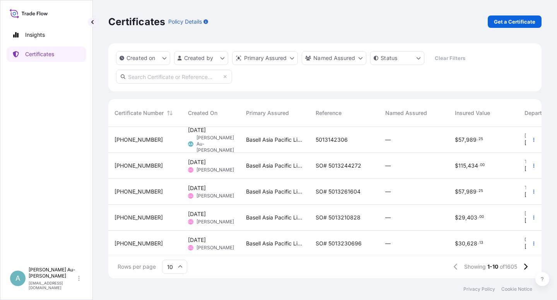
click at [329, 141] on span "5013142306" at bounding box center [332, 140] width 32 height 8
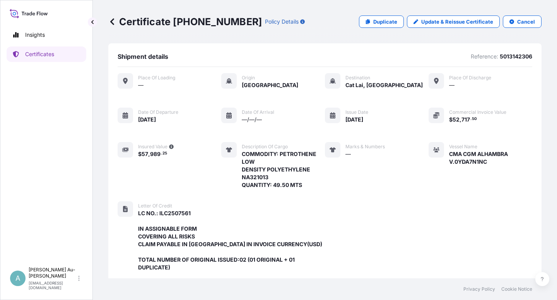
click at [329, 141] on div "Place of Loading — Origin [GEOGRAPHIC_DATA] Destination Cat Lai, [GEOGRAPHIC_DA…" at bounding box center [325, 131] width 415 height 116
click at [33, 55] on p "Certificates" at bounding box center [39, 54] width 29 height 8
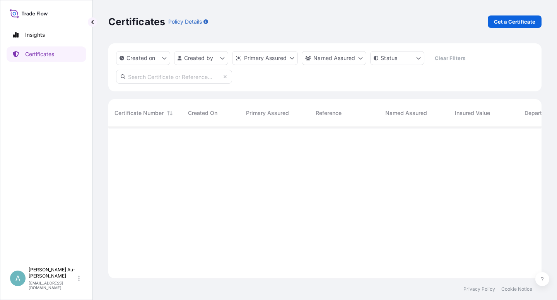
scroll to position [149, 427]
